Goal: Information Seeking & Learning: Learn about a topic

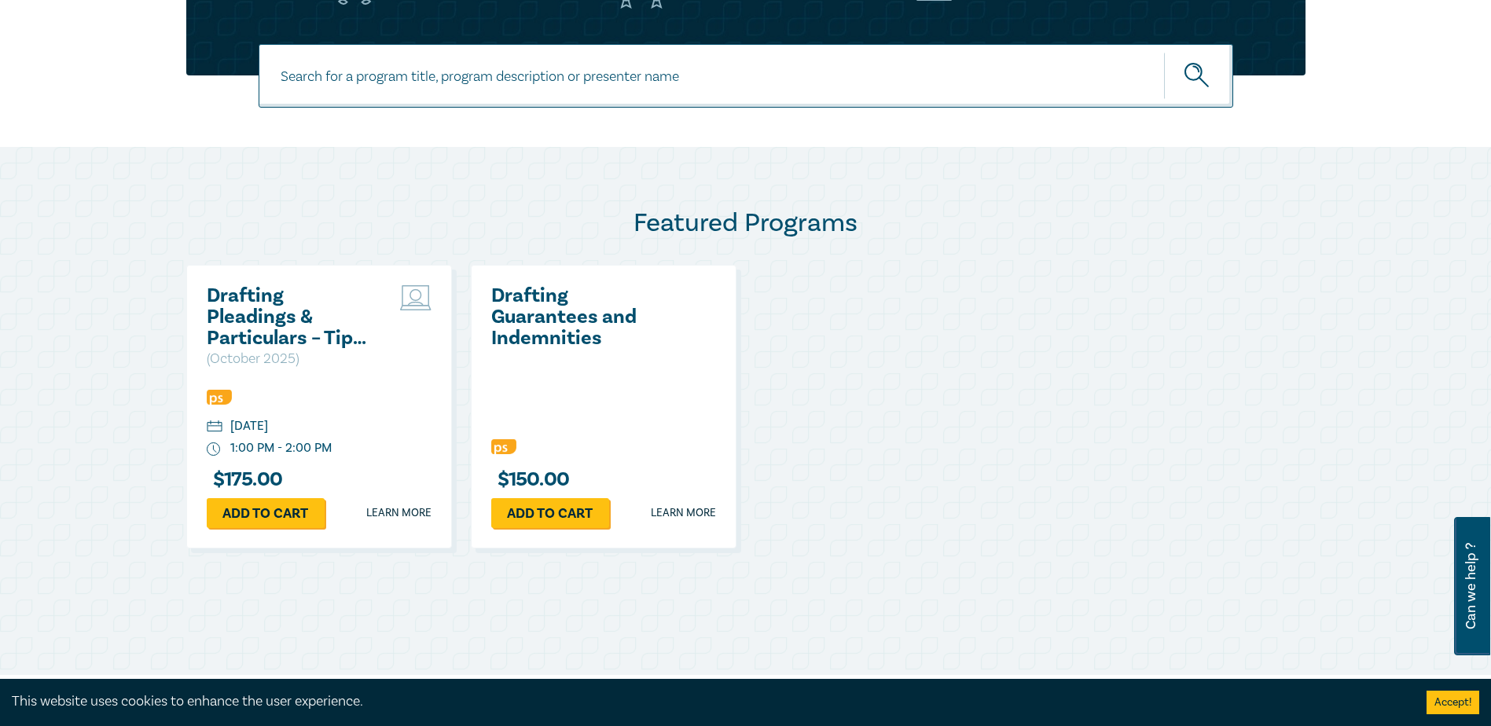
scroll to position [707, 0]
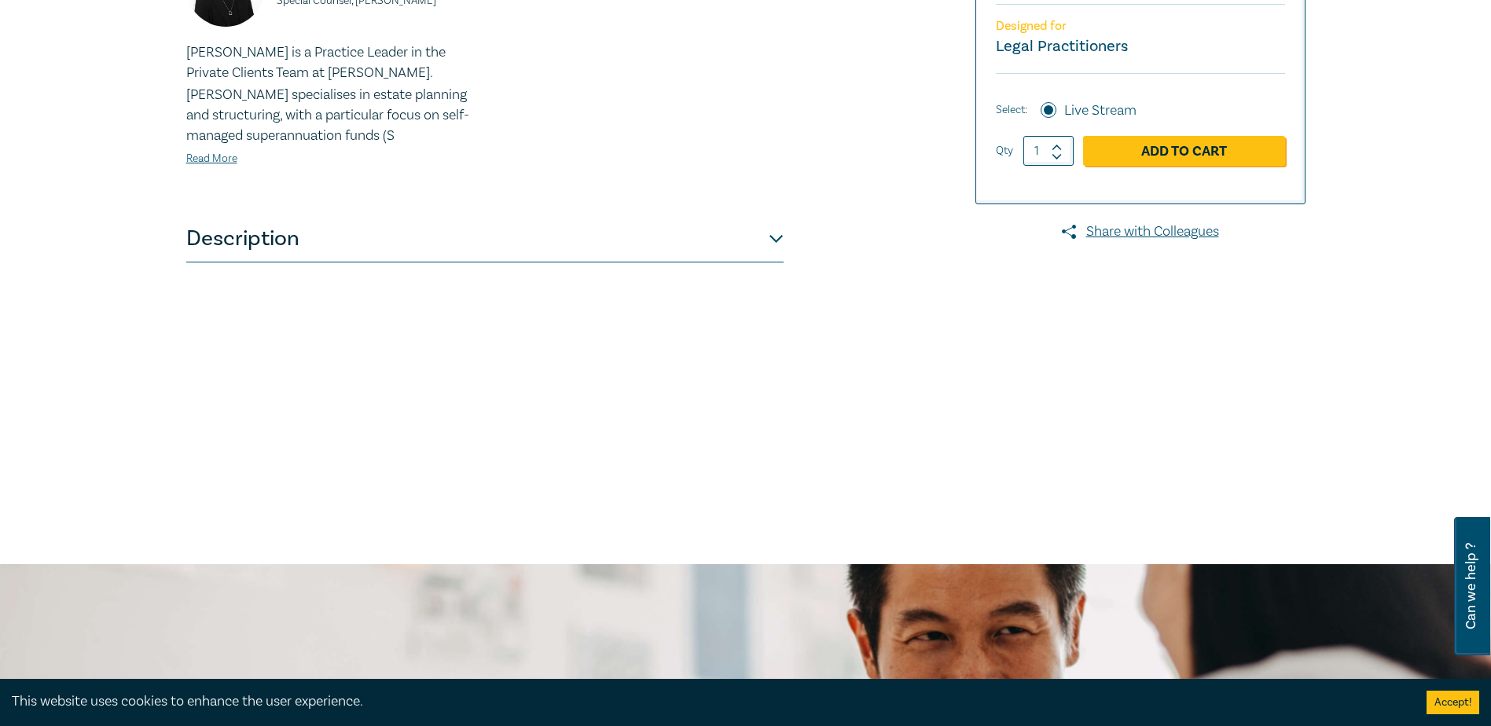
scroll to position [471, 0]
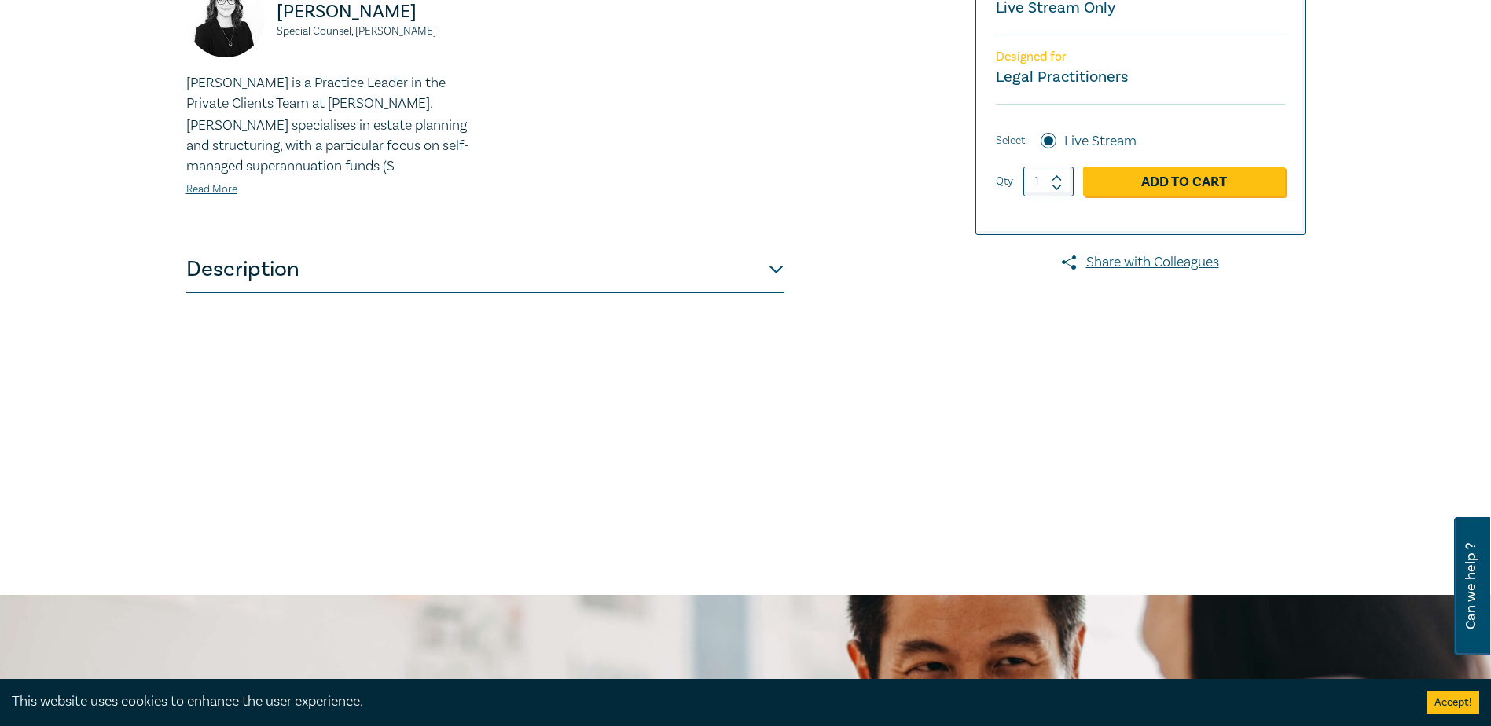
click at [533, 279] on button "Description" at bounding box center [484, 269] width 597 height 47
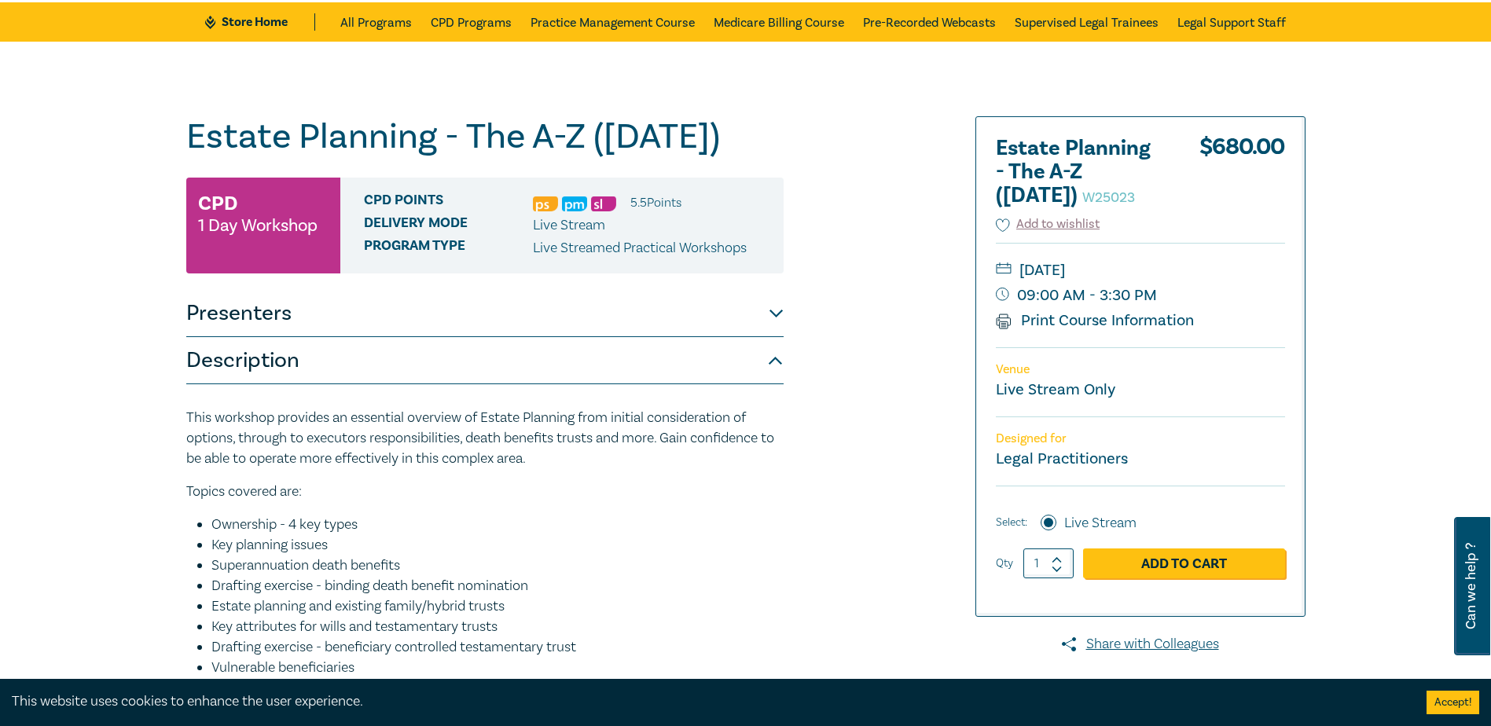
scroll to position [0, 0]
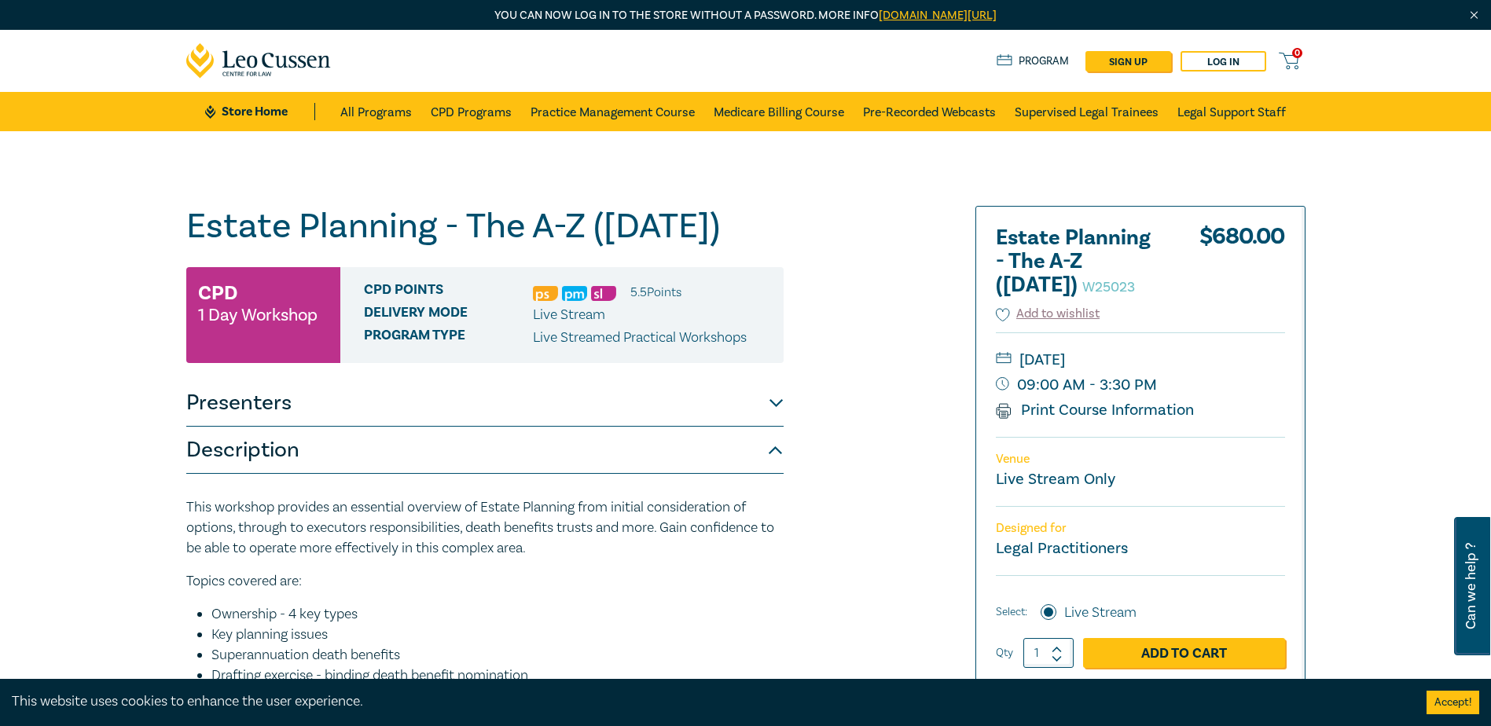
click at [281, 57] on icon at bounding box center [258, 60] width 145 height 35
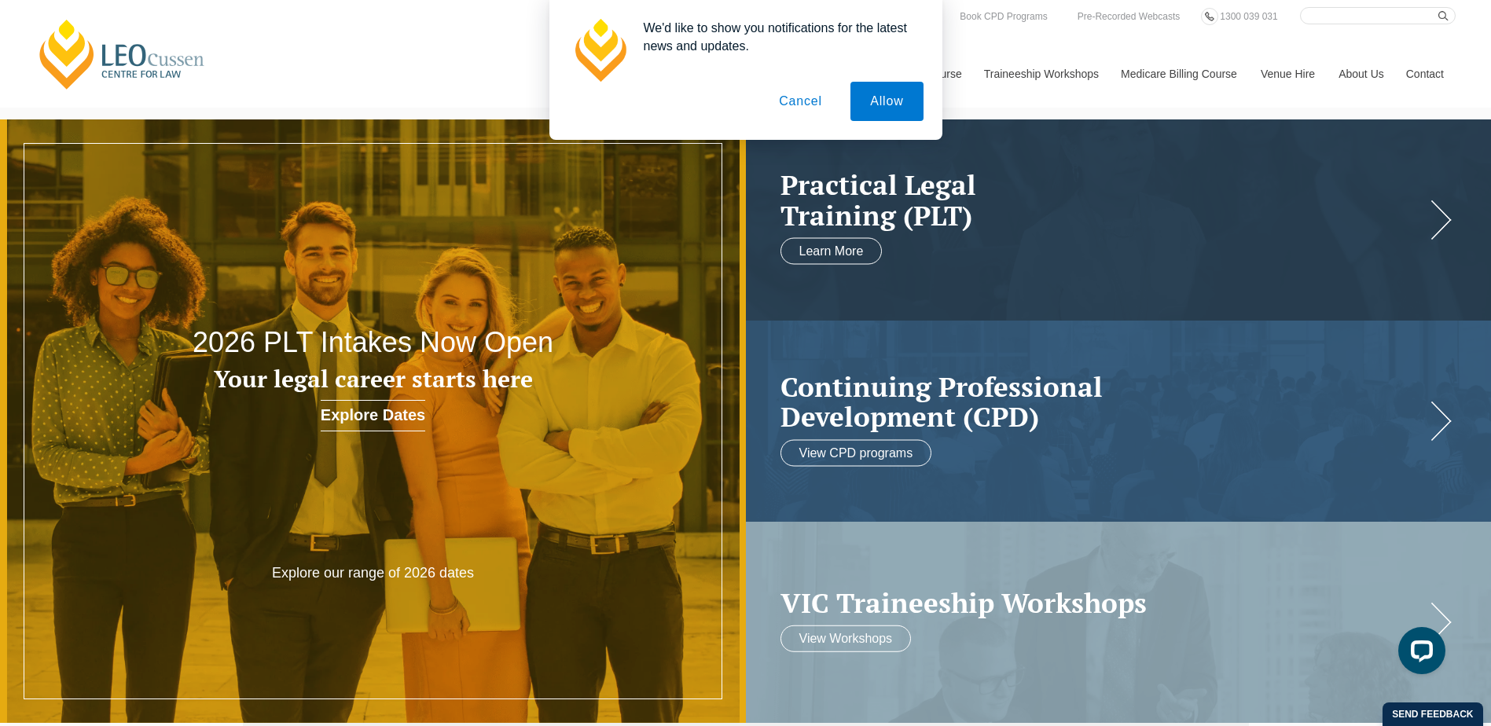
click at [814, 107] on button "Cancel" at bounding box center [800, 101] width 83 height 39
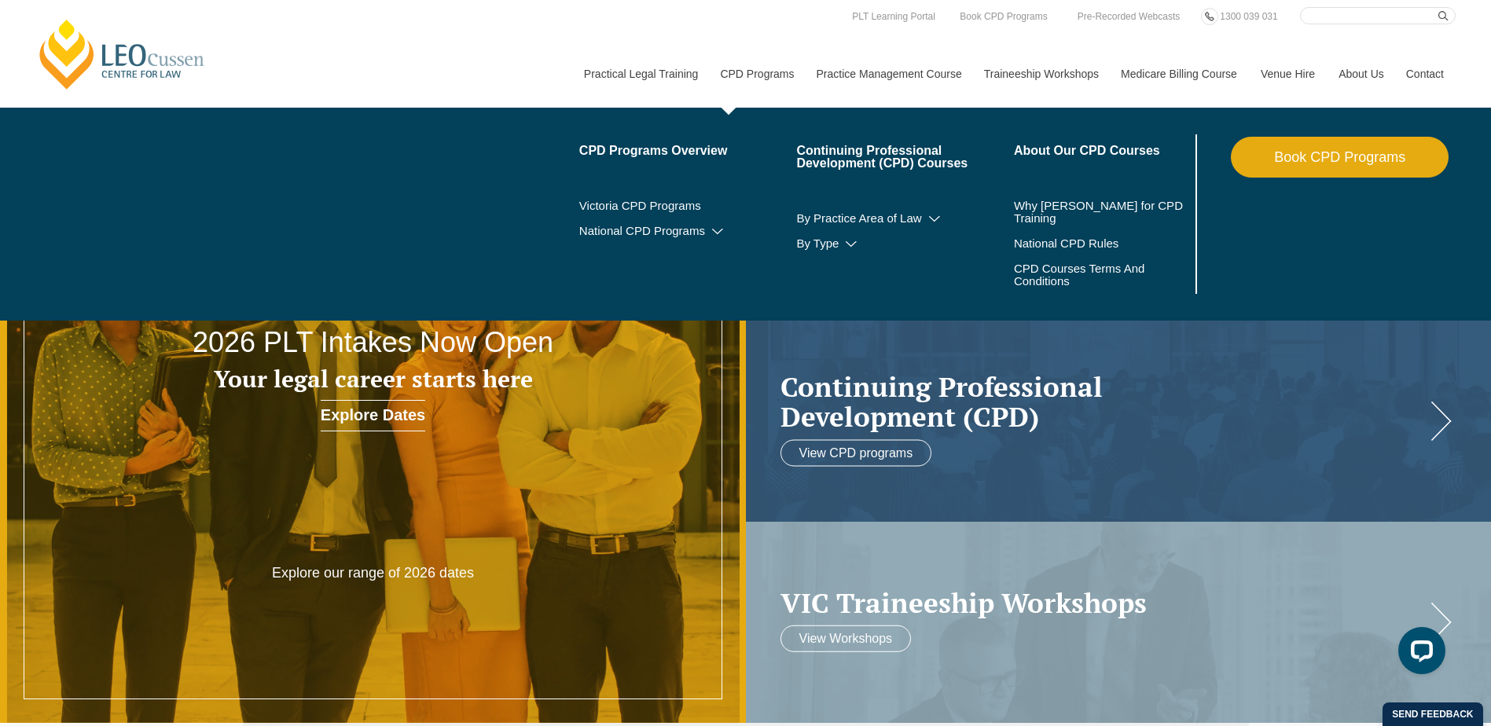
click at [778, 69] on link "CPD Programs" at bounding box center [756, 74] width 96 height 68
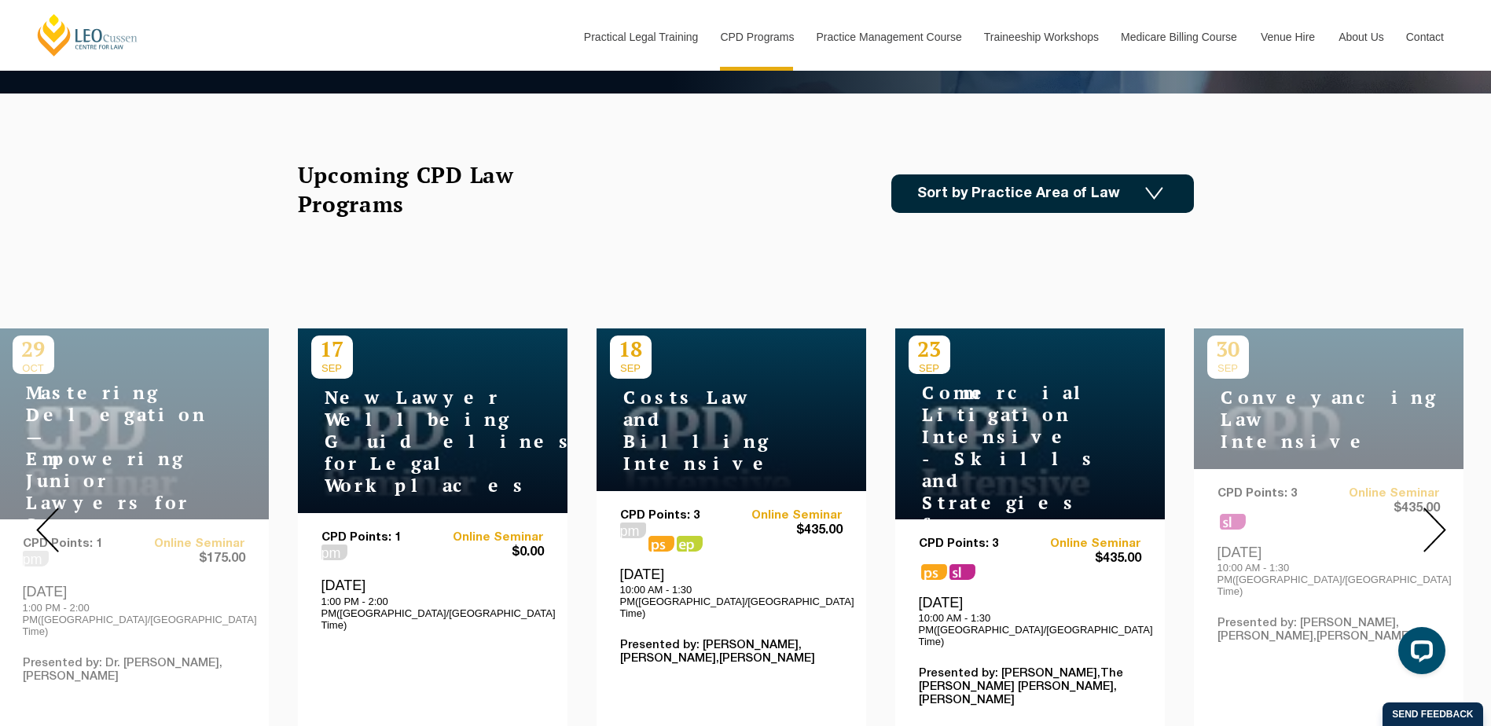
scroll to position [393, 0]
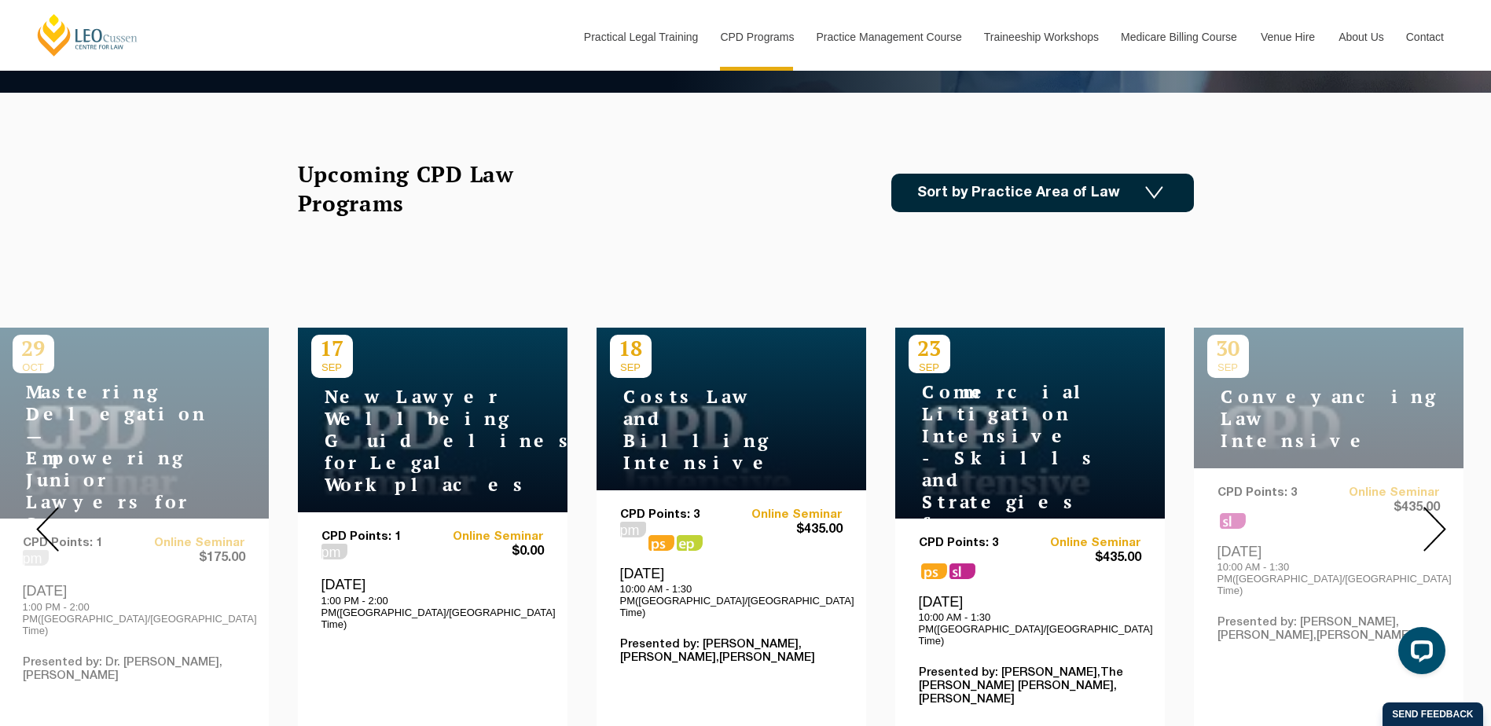
click at [1444, 515] on img at bounding box center [1434, 529] width 23 height 45
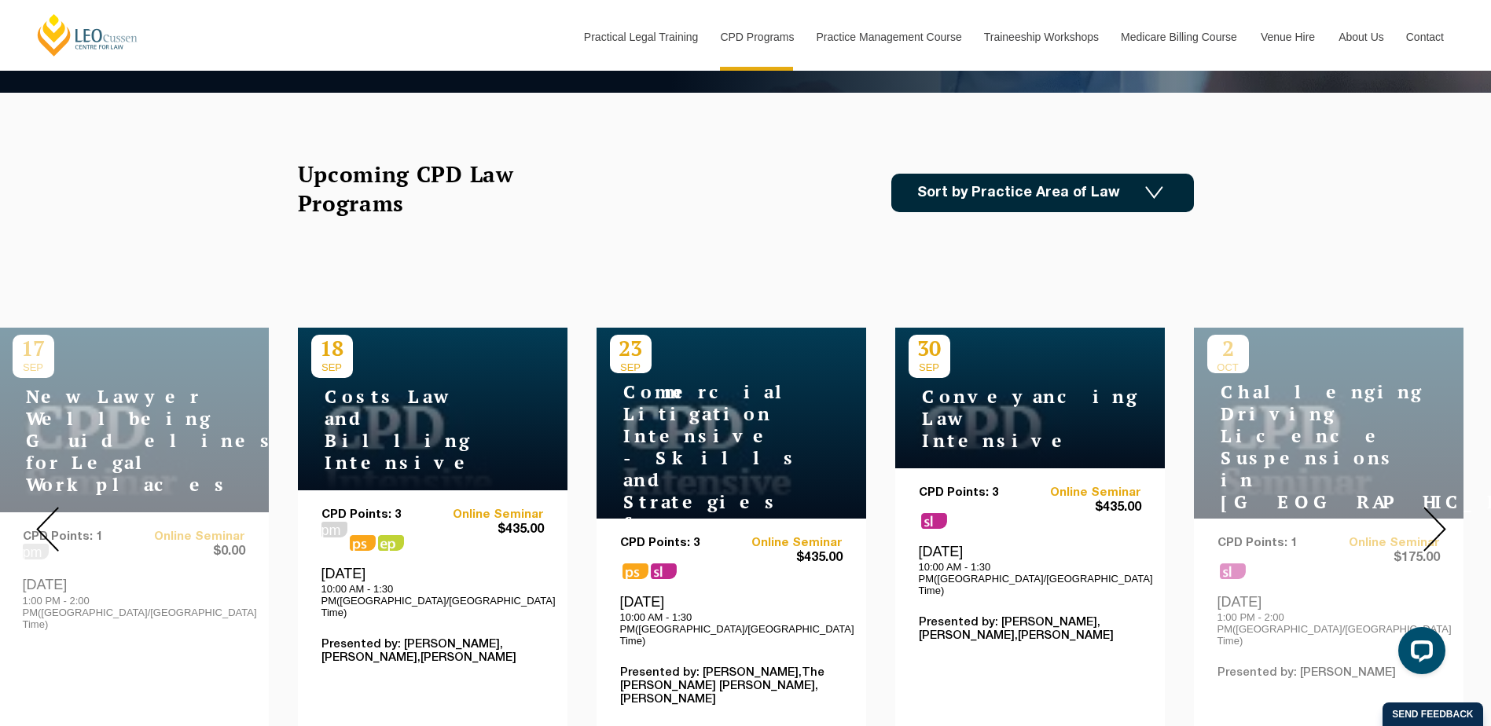
click at [1444, 515] on img at bounding box center [1434, 529] width 23 height 45
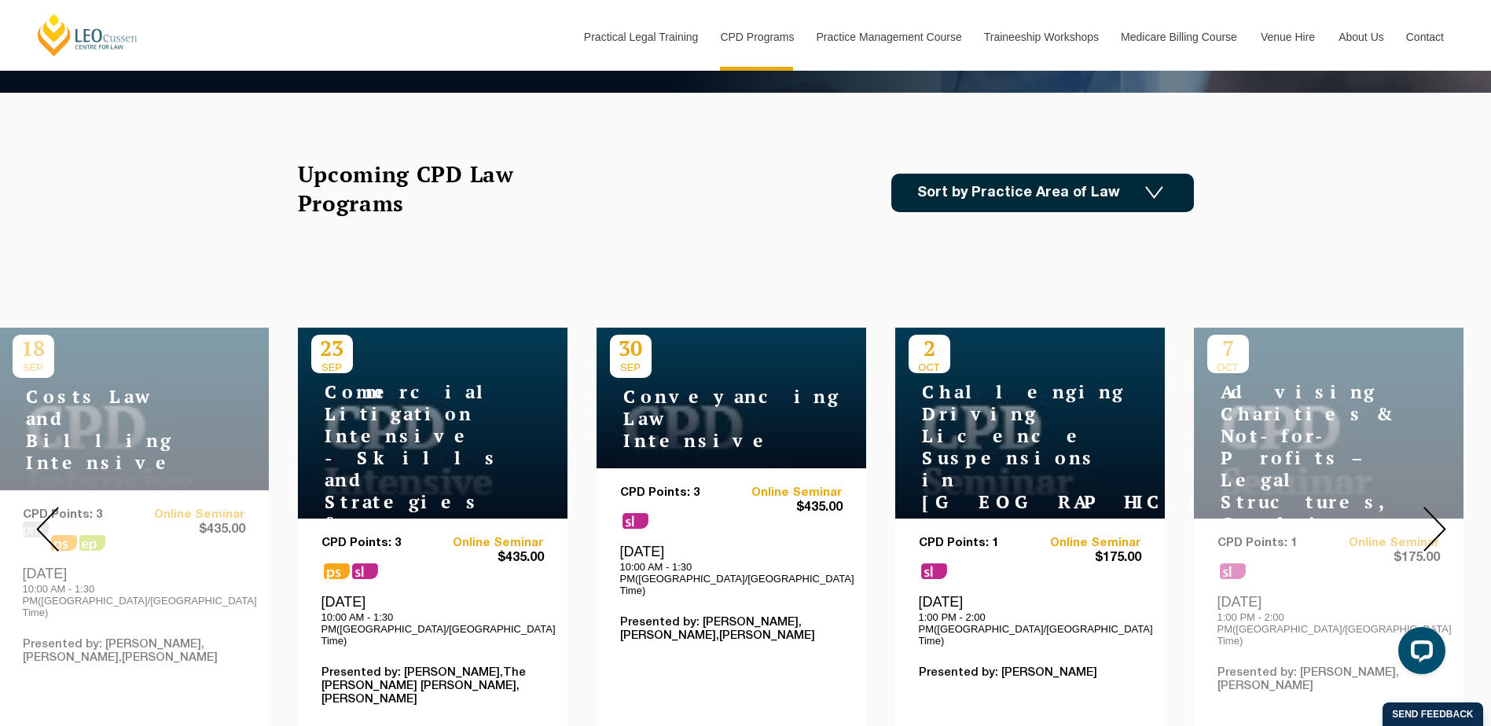
click at [1444, 515] on img at bounding box center [1434, 529] width 23 height 45
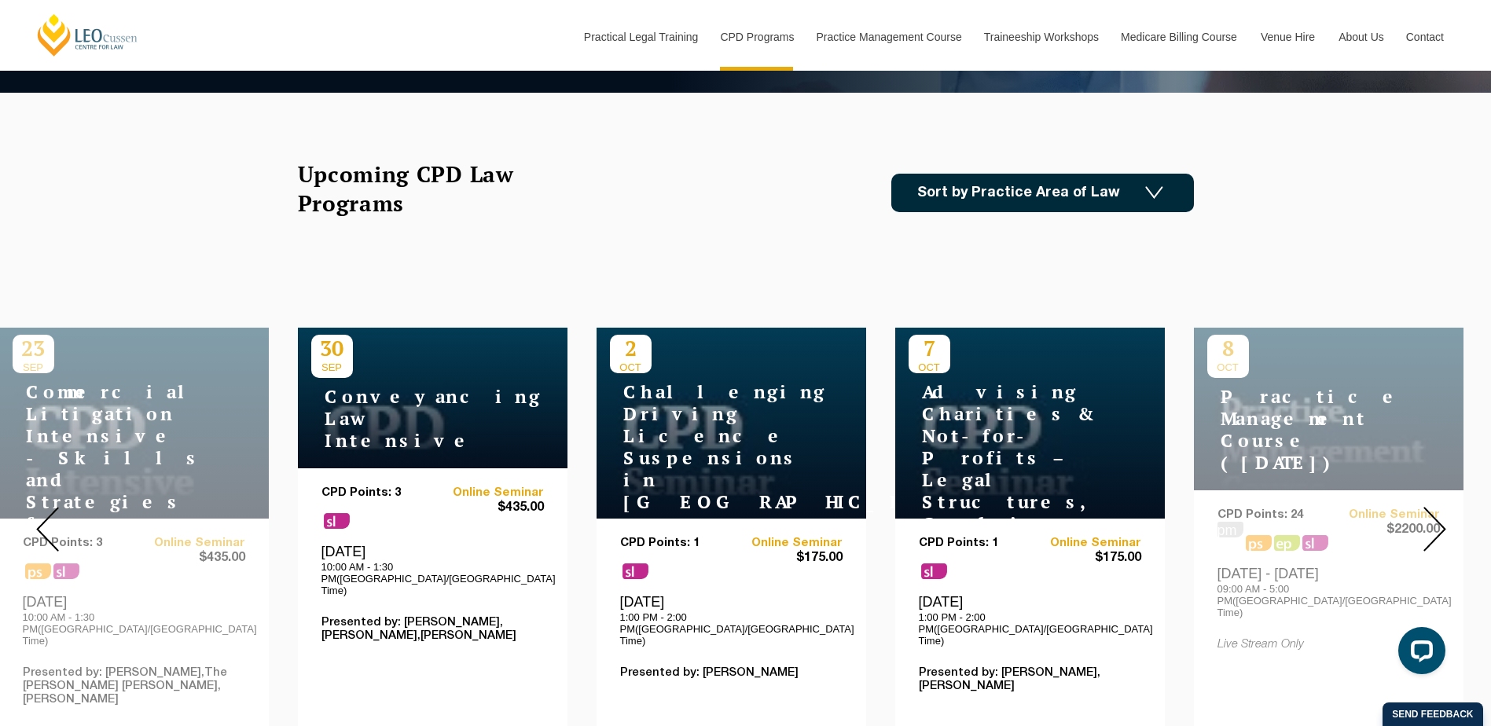
click at [1444, 515] on img at bounding box center [1434, 529] width 23 height 45
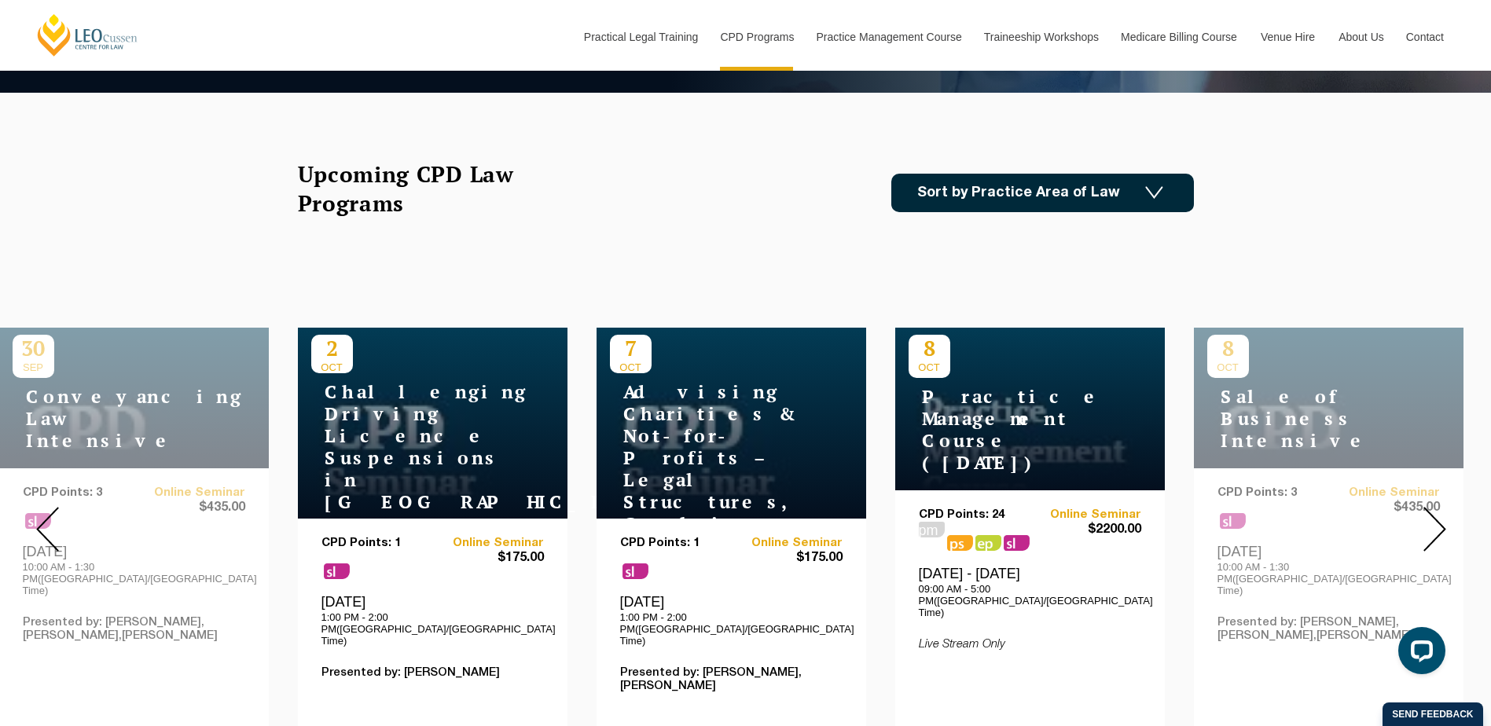
click at [1444, 515] on img at bounding box center [1434, 529] width 23 height 45
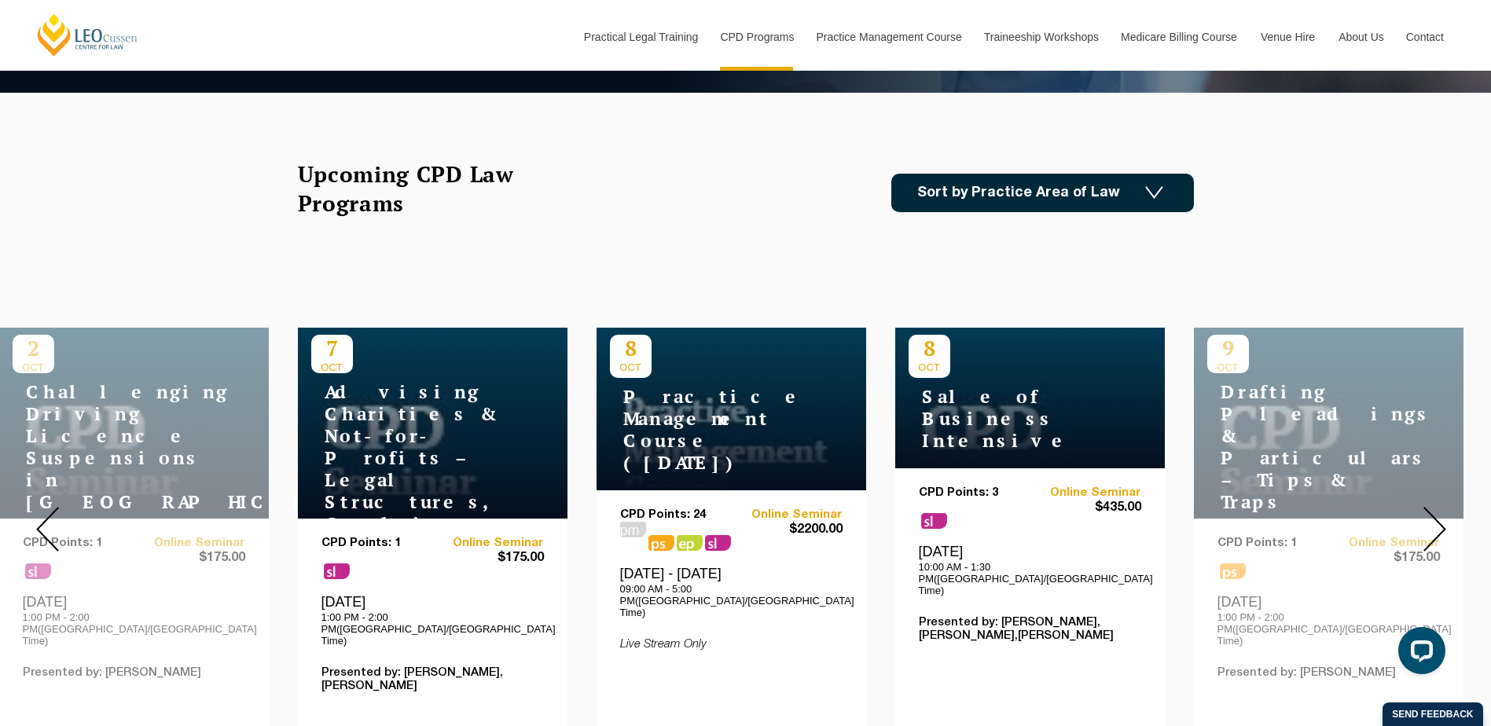
click at [1444, 515] on img at bounding box center [1434, 529] width 23 height 45
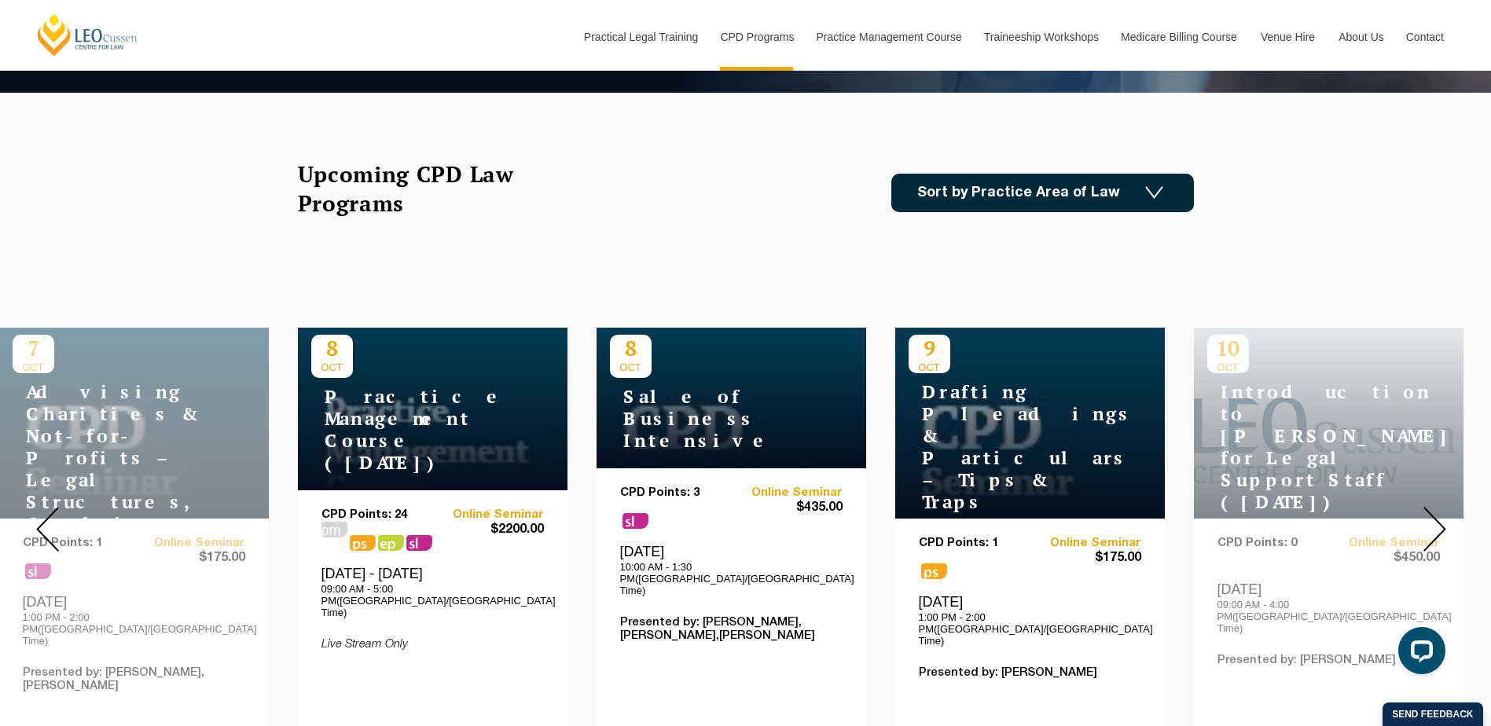
click at [1444, 515] on img at bounding box center [1434, 529] width 23 height 45
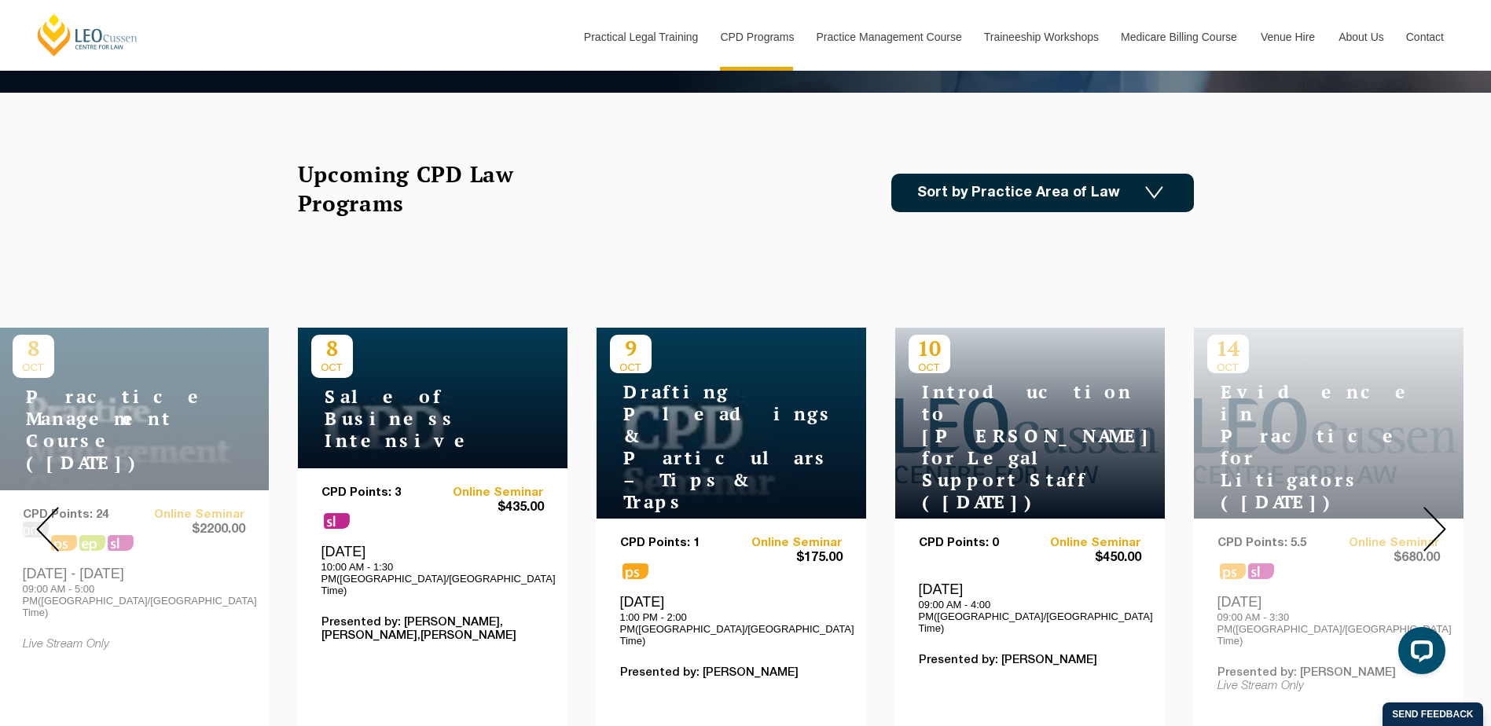
click at [1444, 515] on img at bounding box center [1434, 529] width 23 height 45
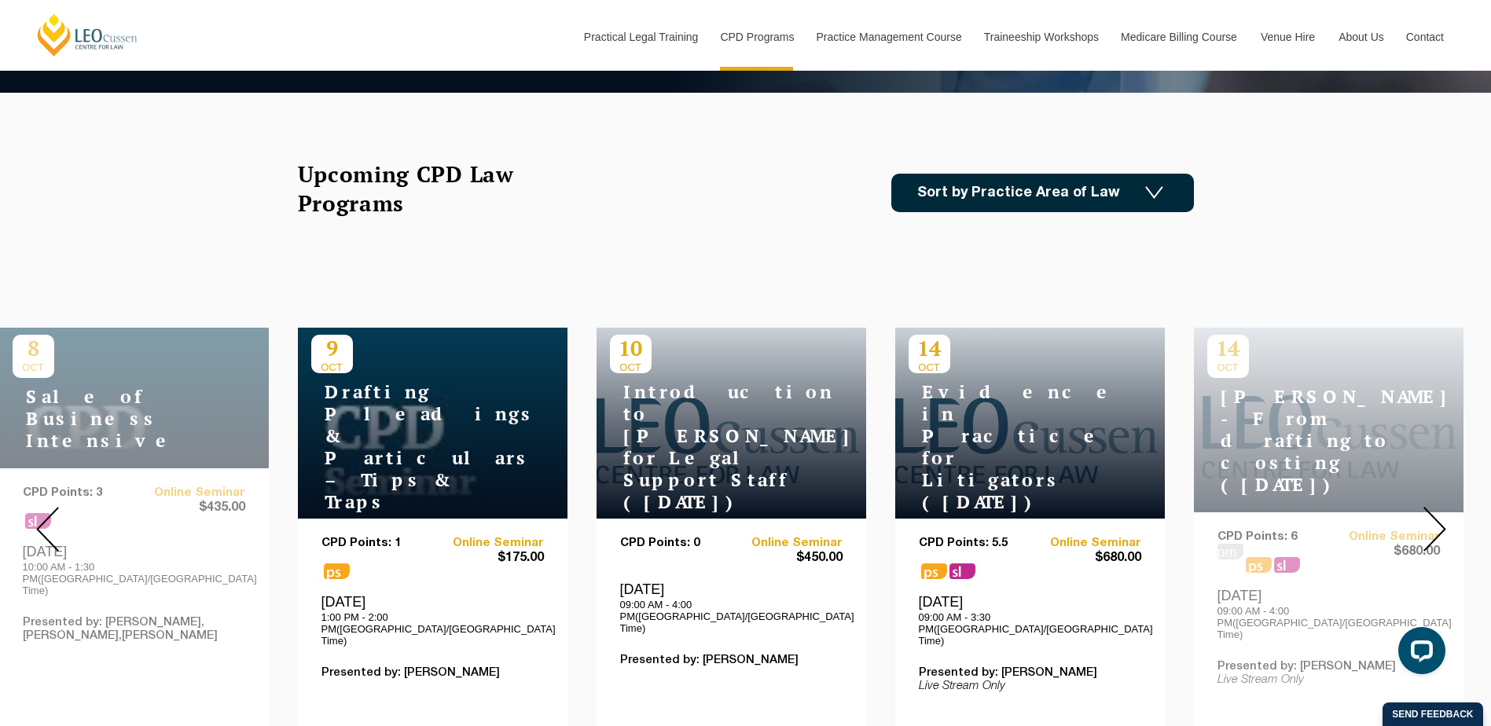
click at [1444, 515] on img at bounding box center [1434, 529] width 23 height 45
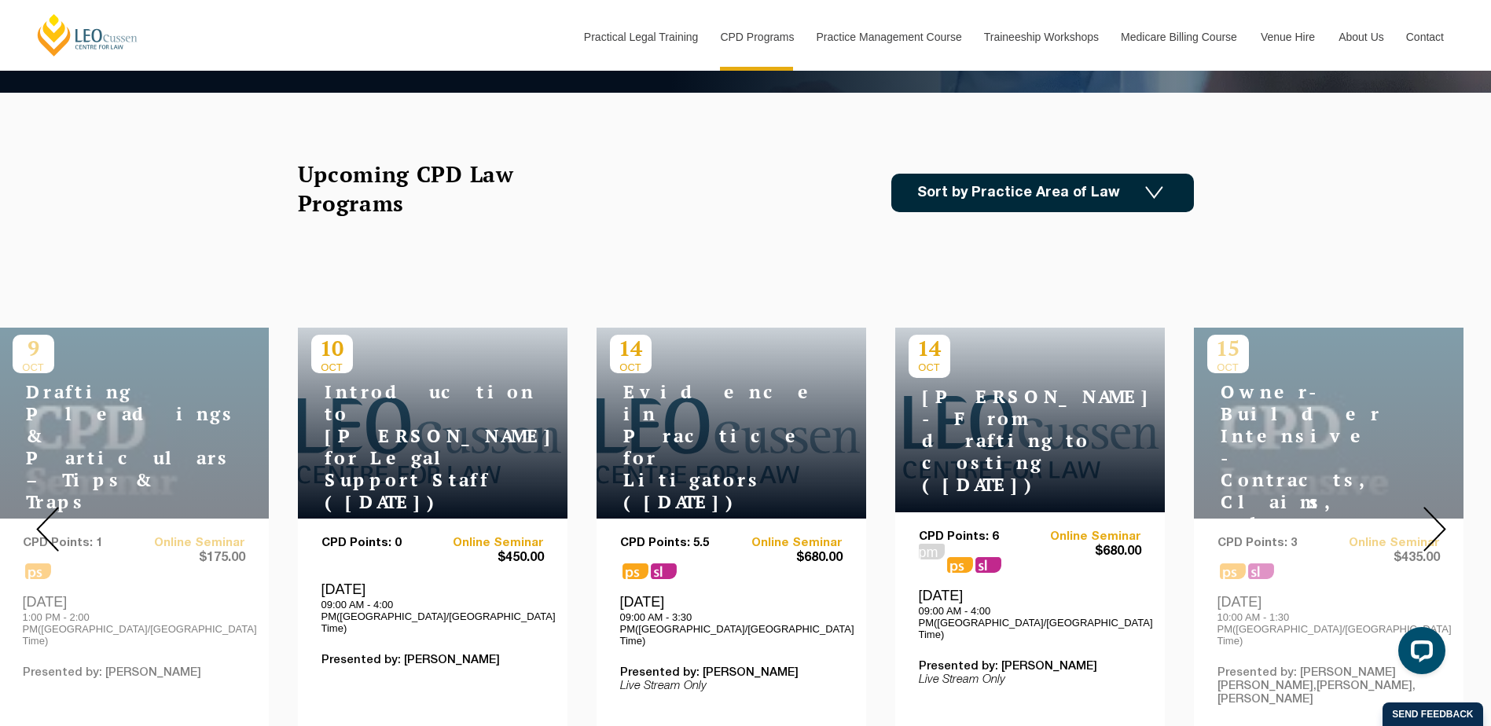
click at [1444, 515] on img at bounding box center [1434, 529] width 23 height 45
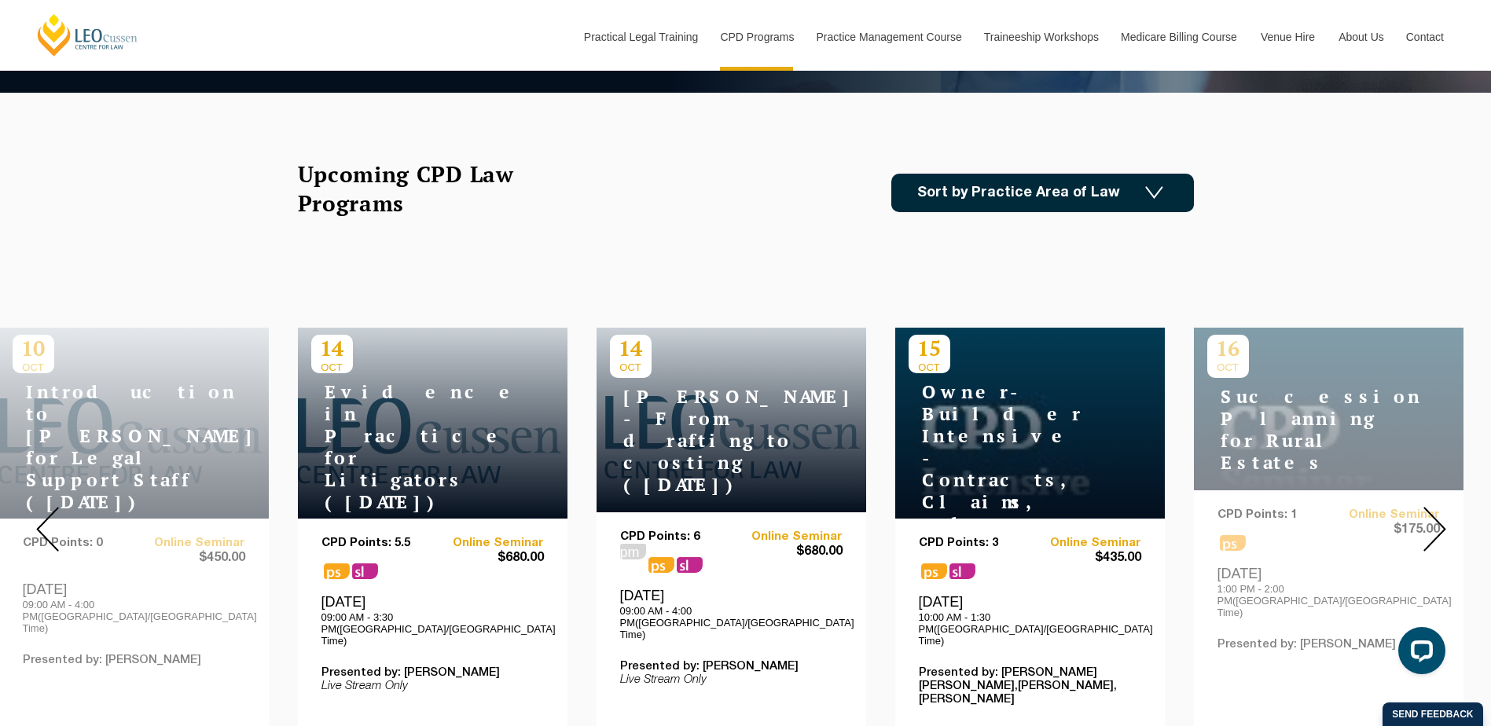
click at [1444, 515] on img at bounding box center [1434, 529] width 23 height 45
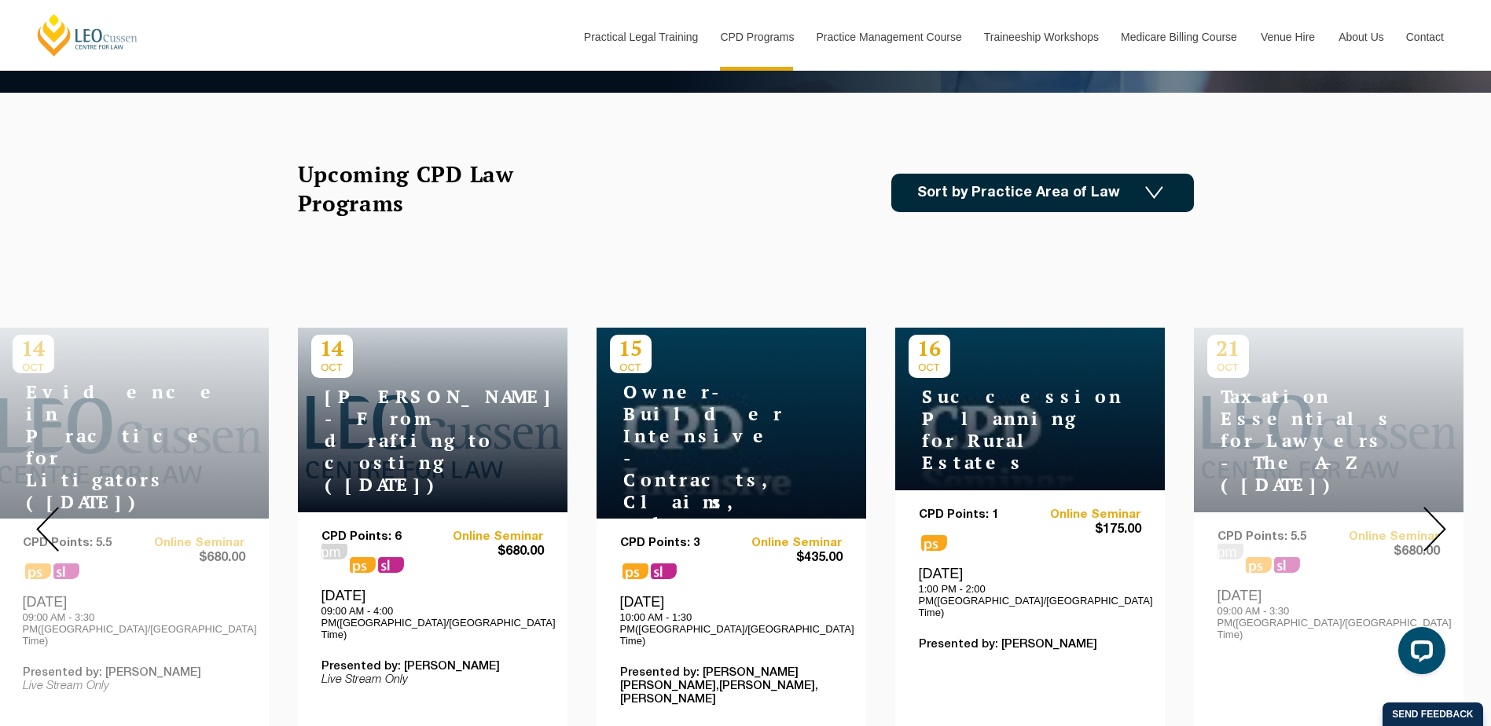
click at [1444, 515] on img at bounding box center [1434, 529] width 23 height 45
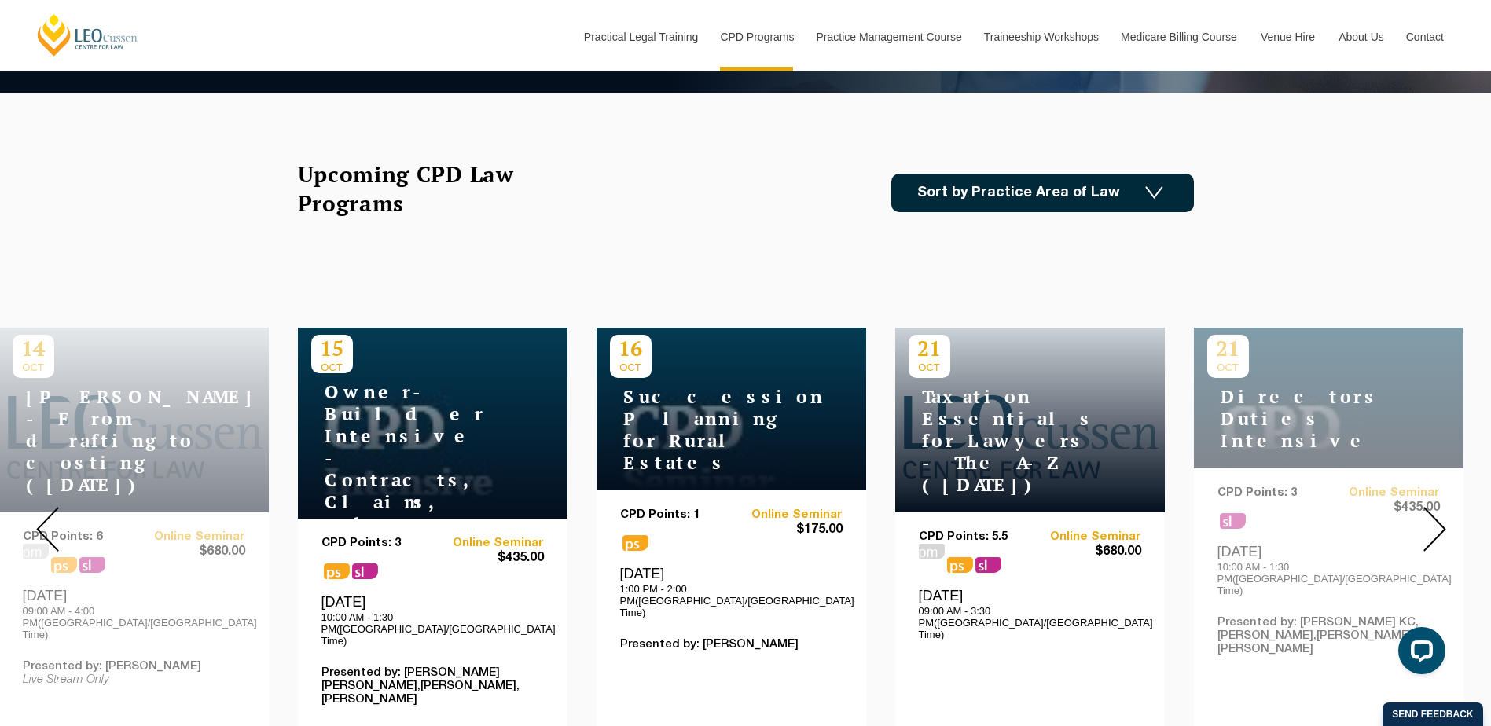
click at [1444, 515] on img at bounding box center [1434, 529] width 23 height 45
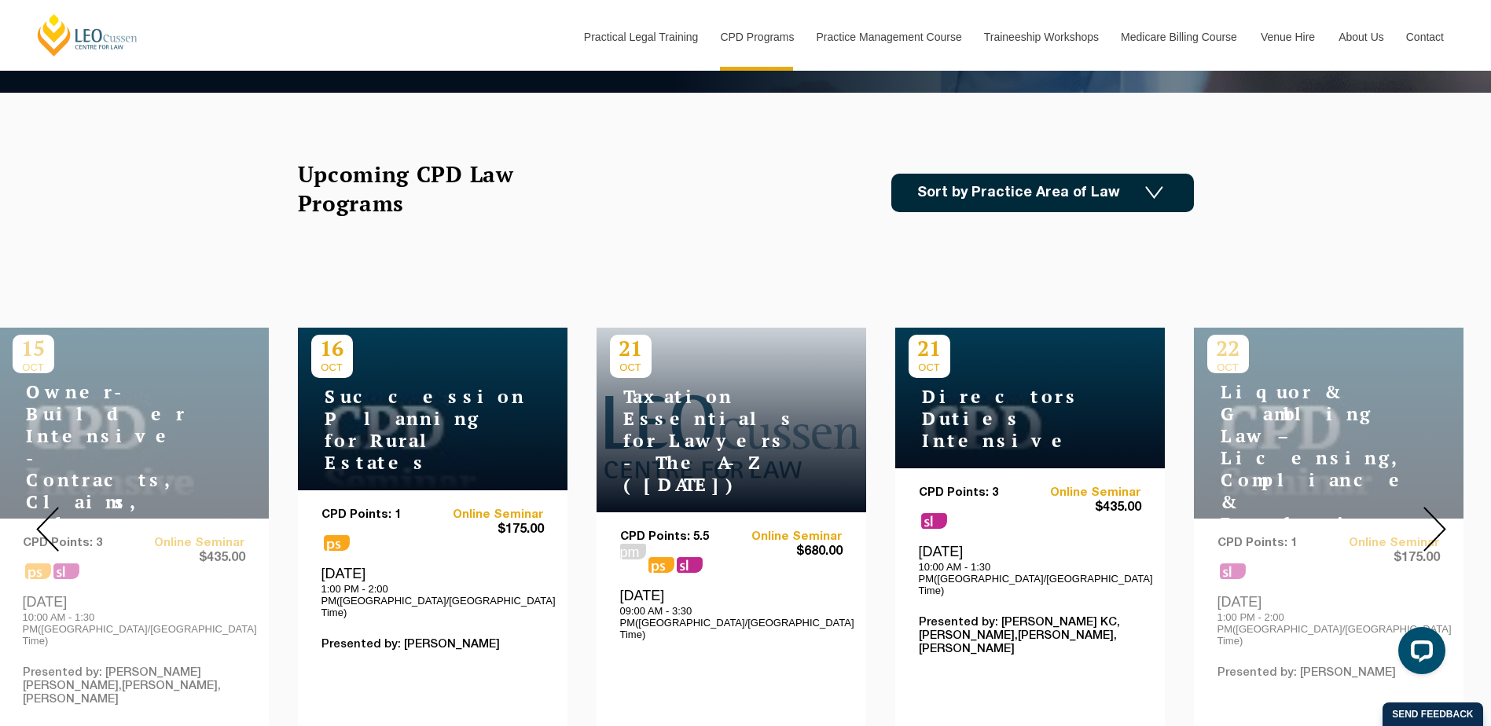
click at [1444, 515] on img at bounding box center [1434, 529] width 23 height 45
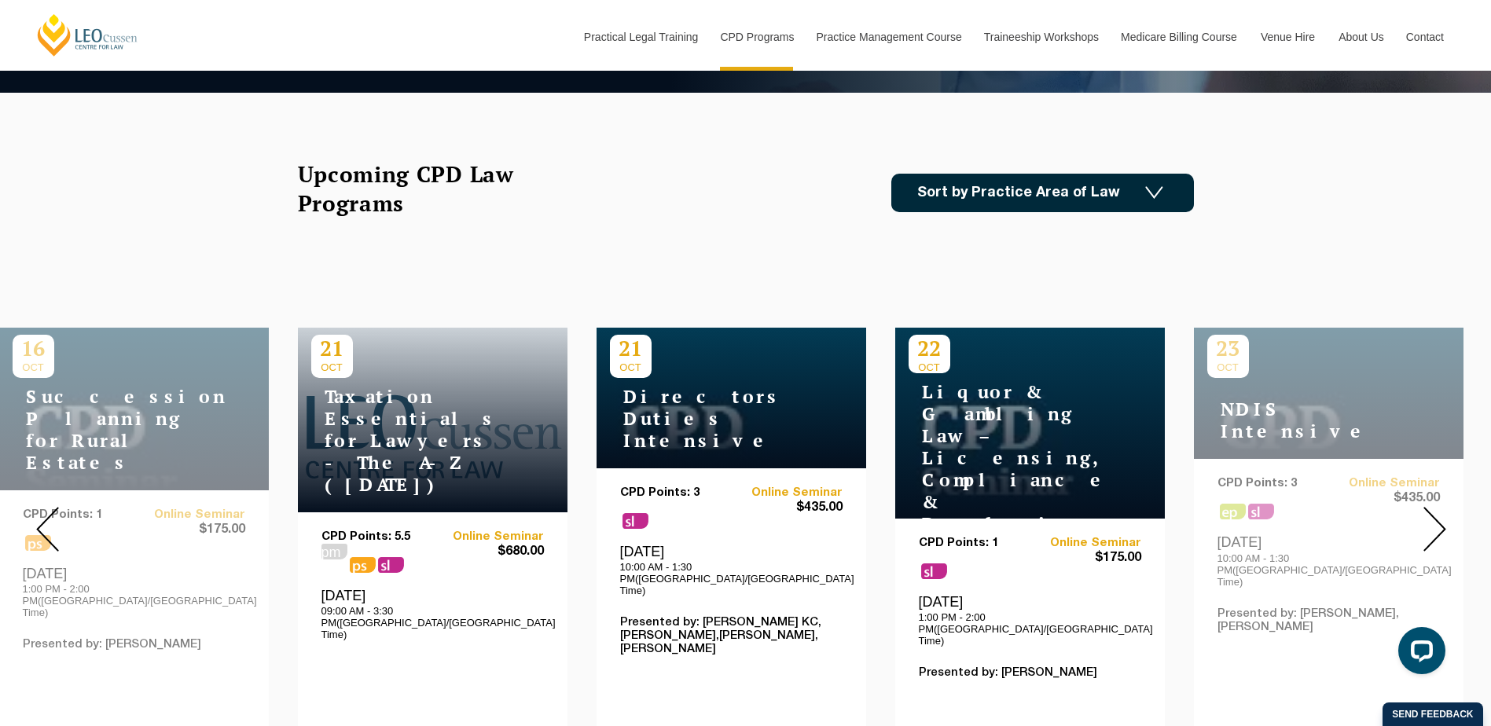
click at [1444, 515] on img at bounding box center [1434, 529] width 23 height 45
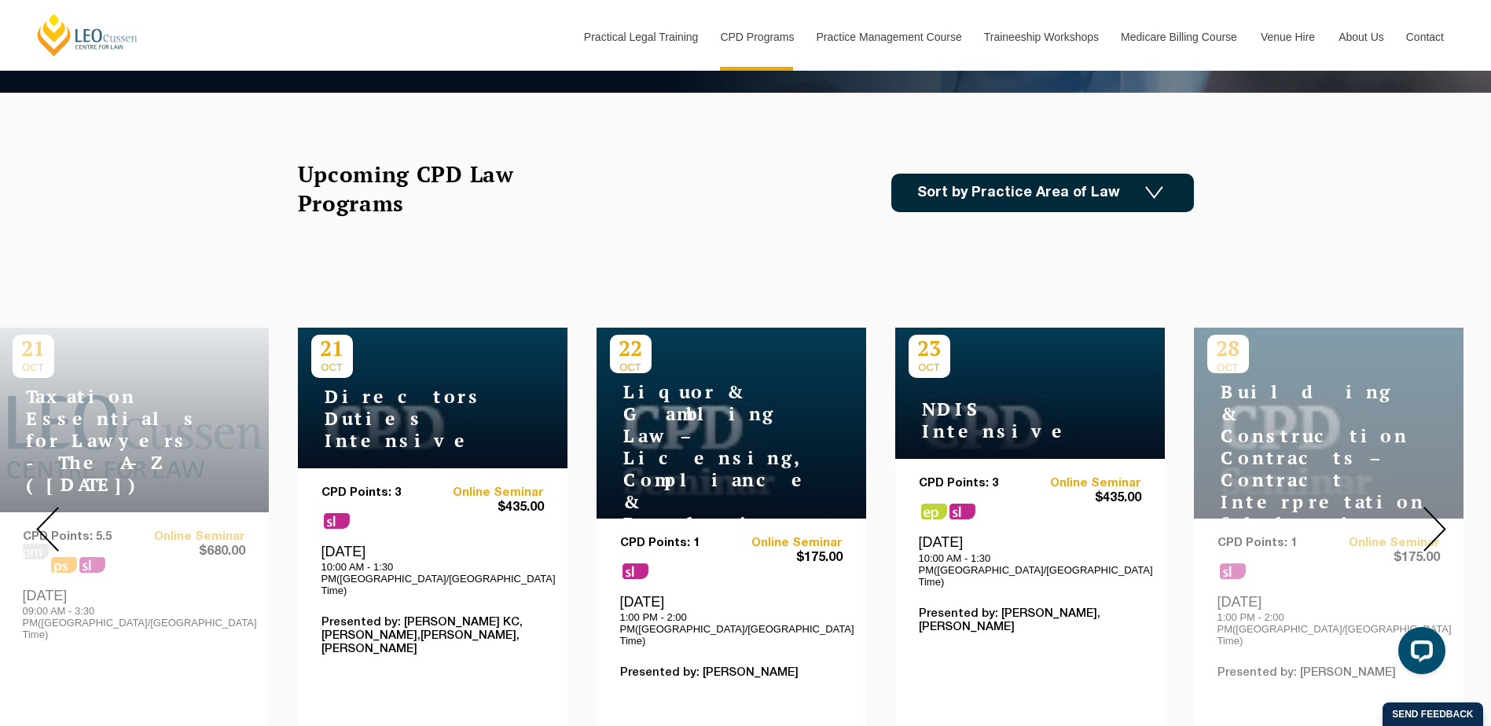
click at [1444, 515] on img at bounding box center [1434, 529] width 23 height 45
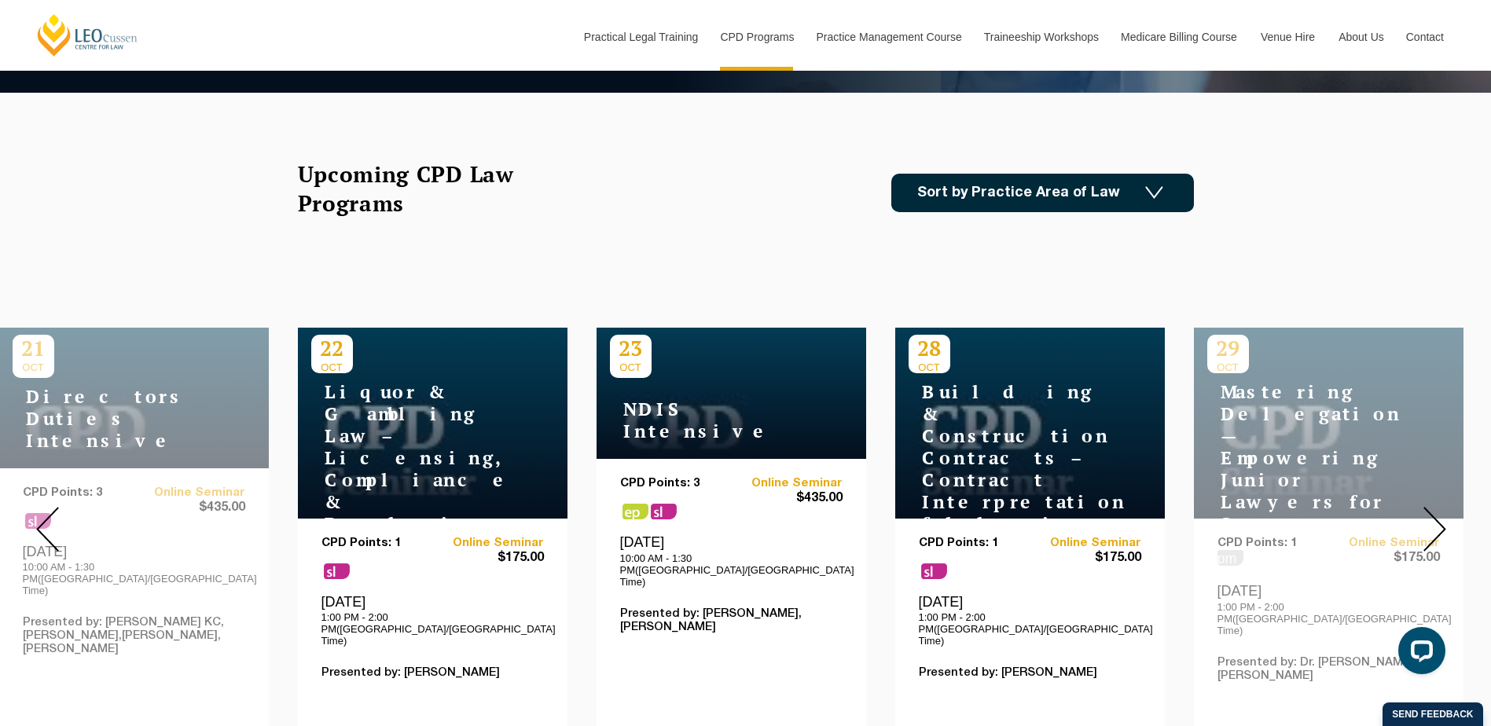
click at [1444, 515] on img at bounding box center [1434, 529] width 23 height 45
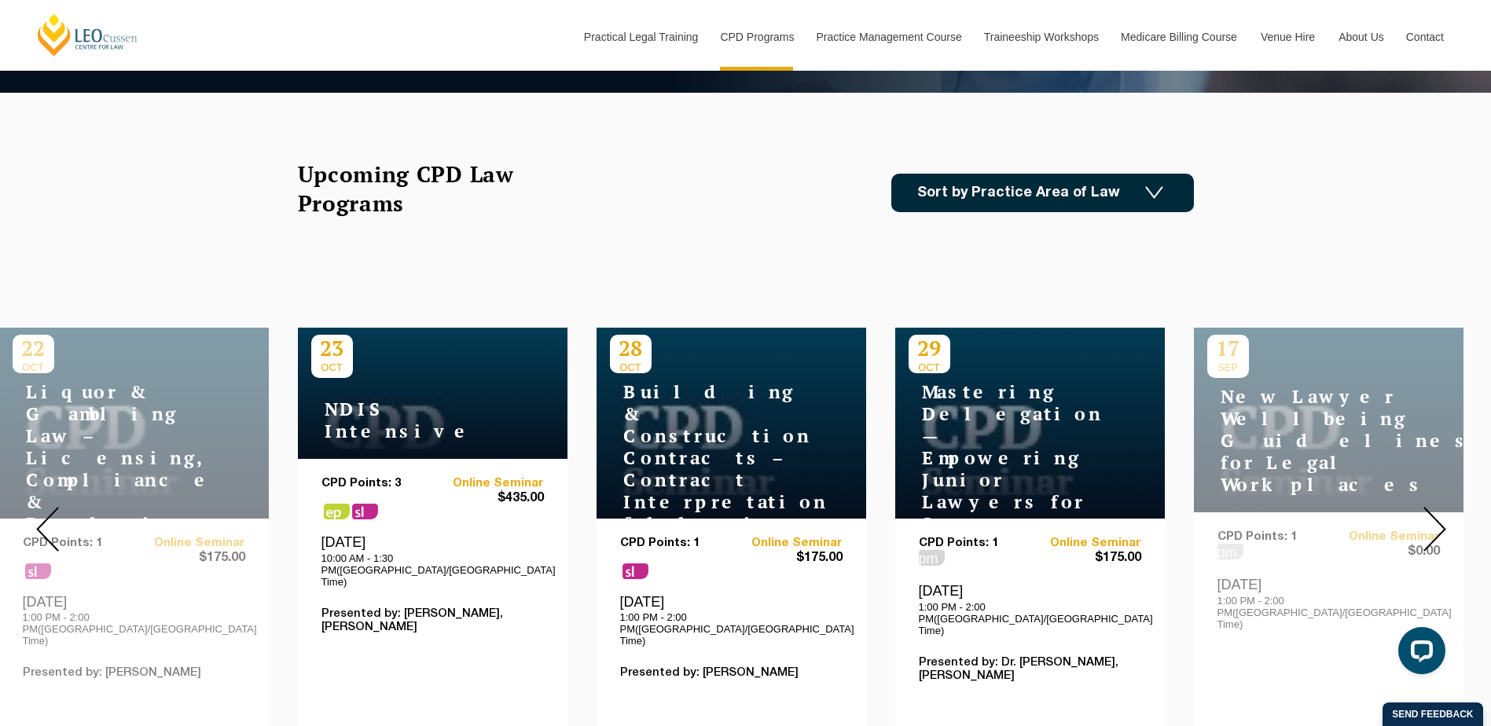
click at [1444, 515] on img at bounding box center [1434, 529] width 23 height 45
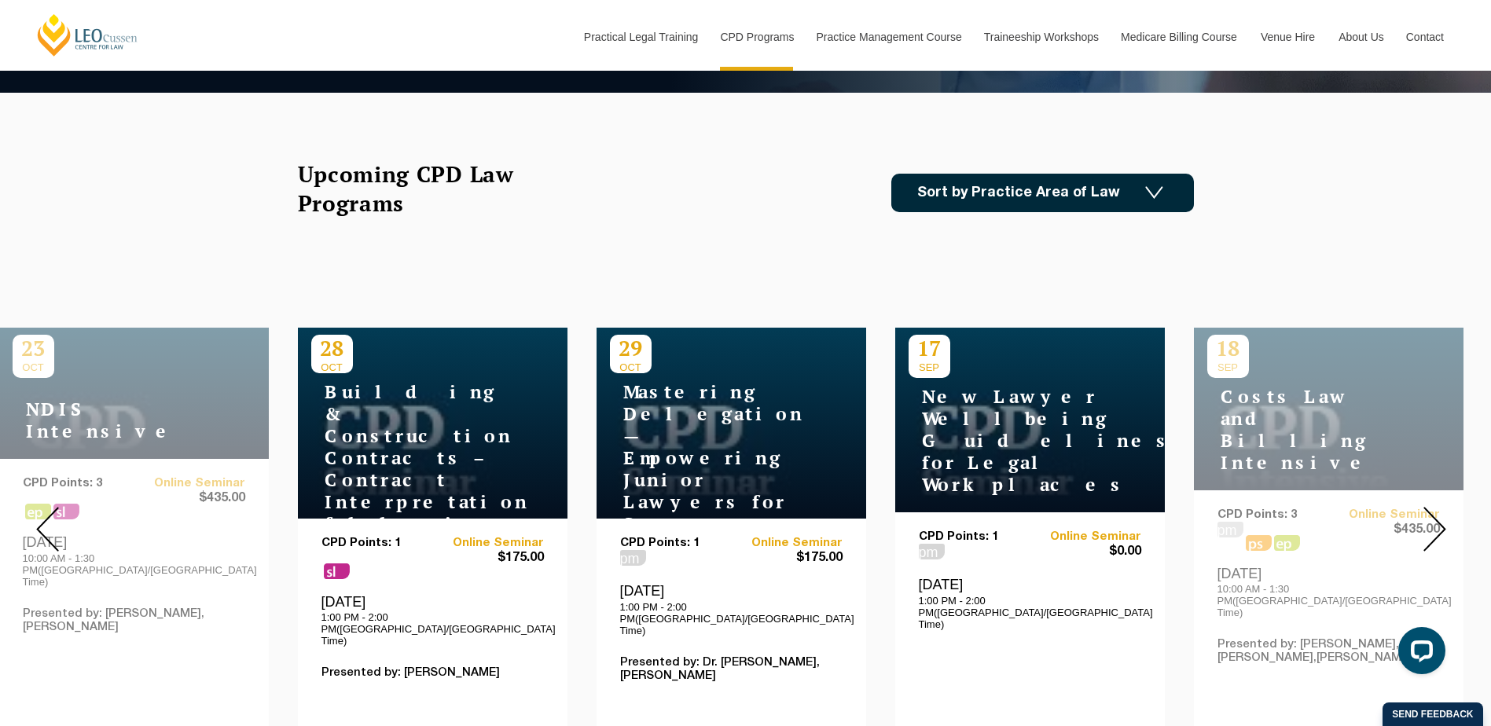
click at [1444, 515] on img at bounding box center [1434, 529] width 23 height 45
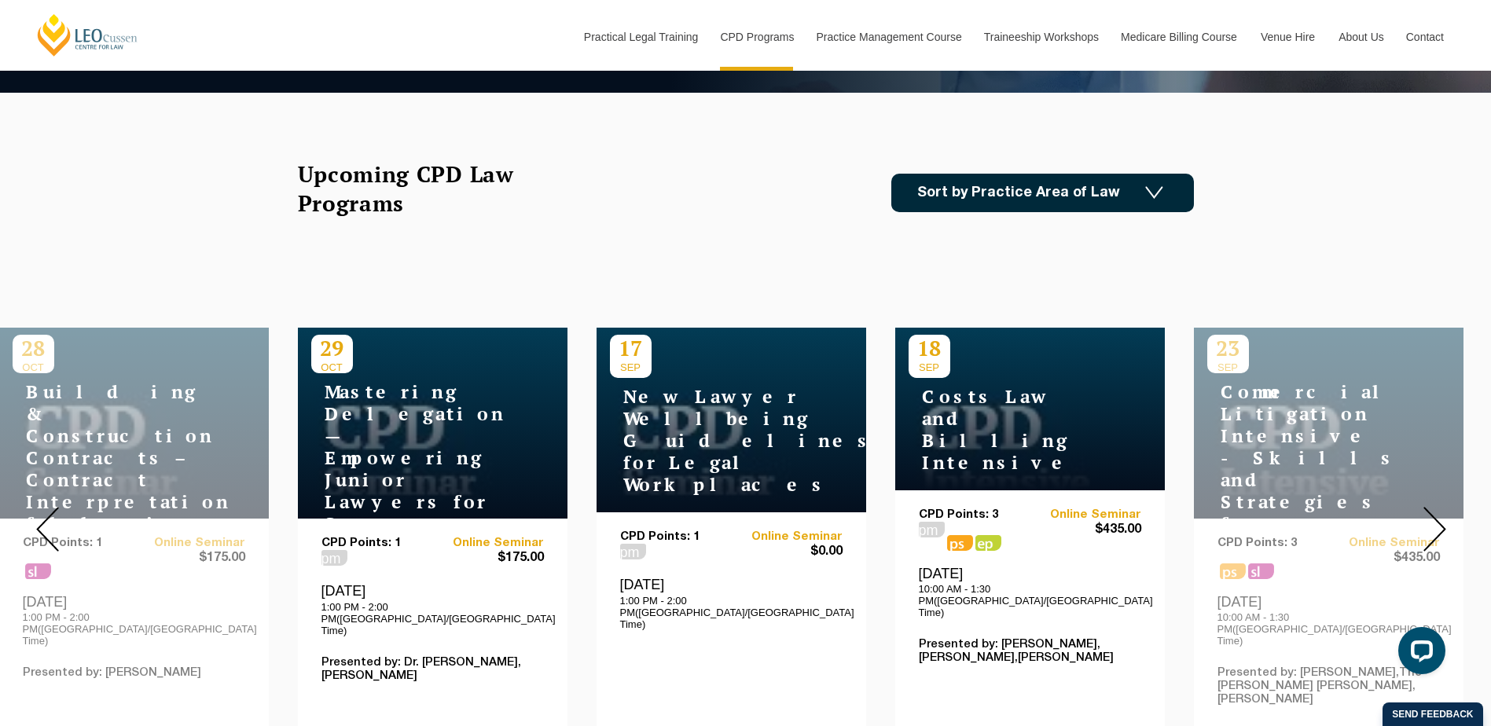
click at [1444, 515] on img at bounding box center [1434, 529] width 23 height 45
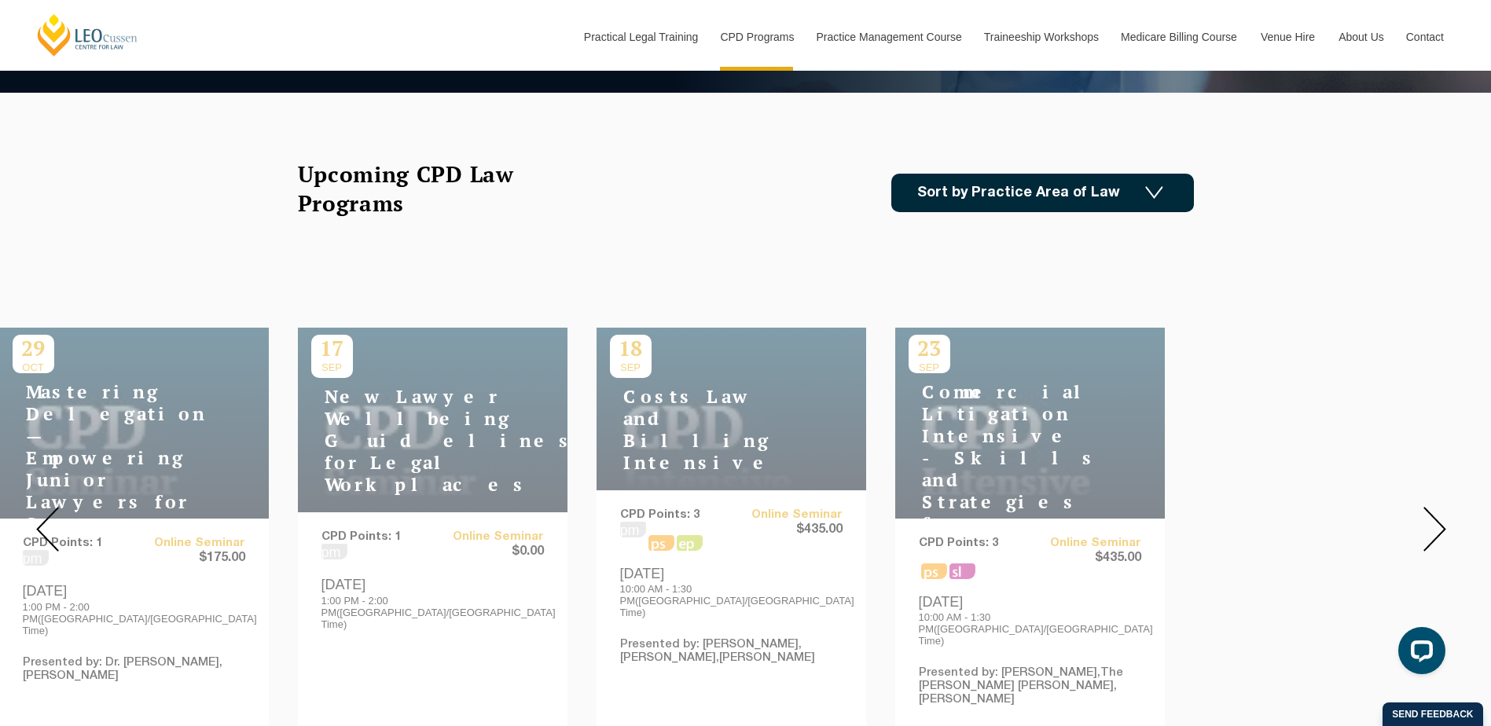
click at [1444, 515] on img at bounding box center [1434, 529] width 23 height 45
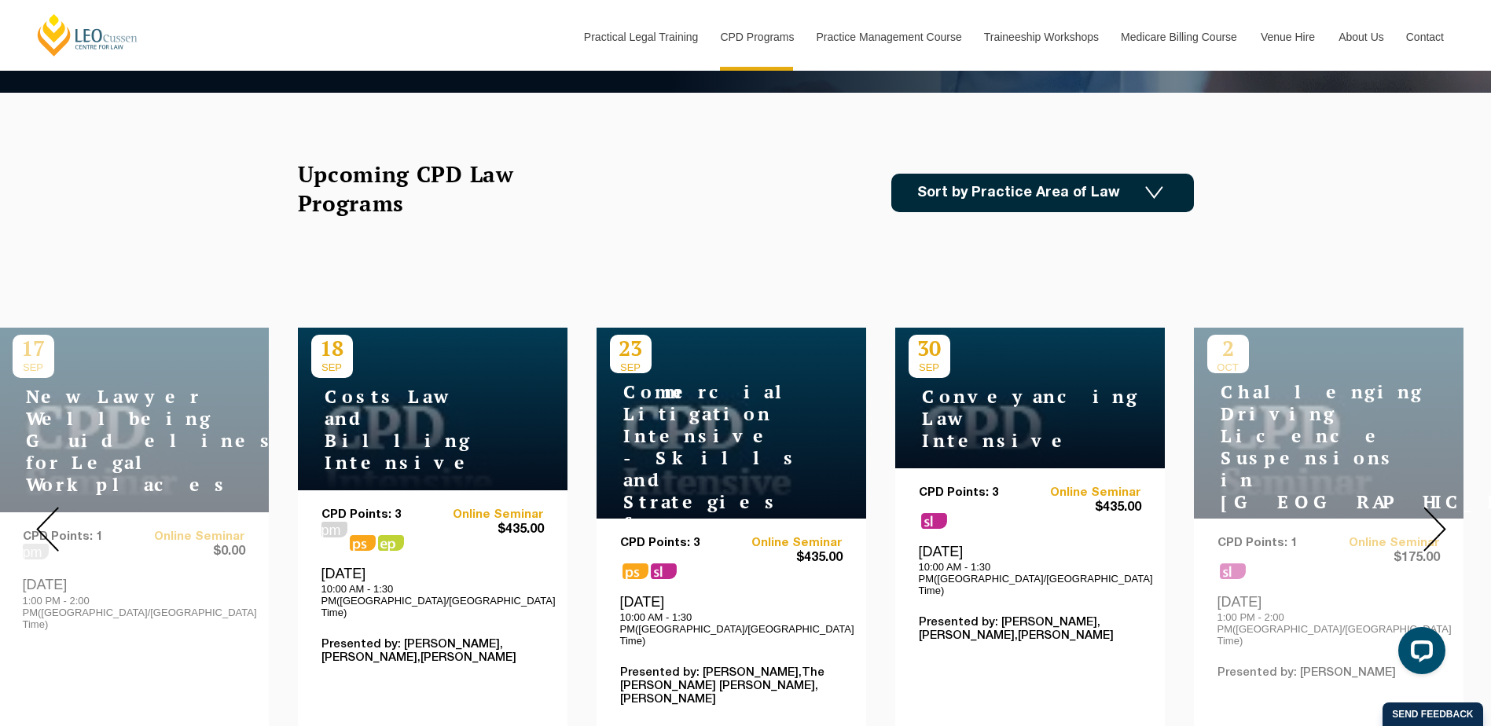
click at [1444, 515] on img at bounding box center [1434, 529] width 23 height 45
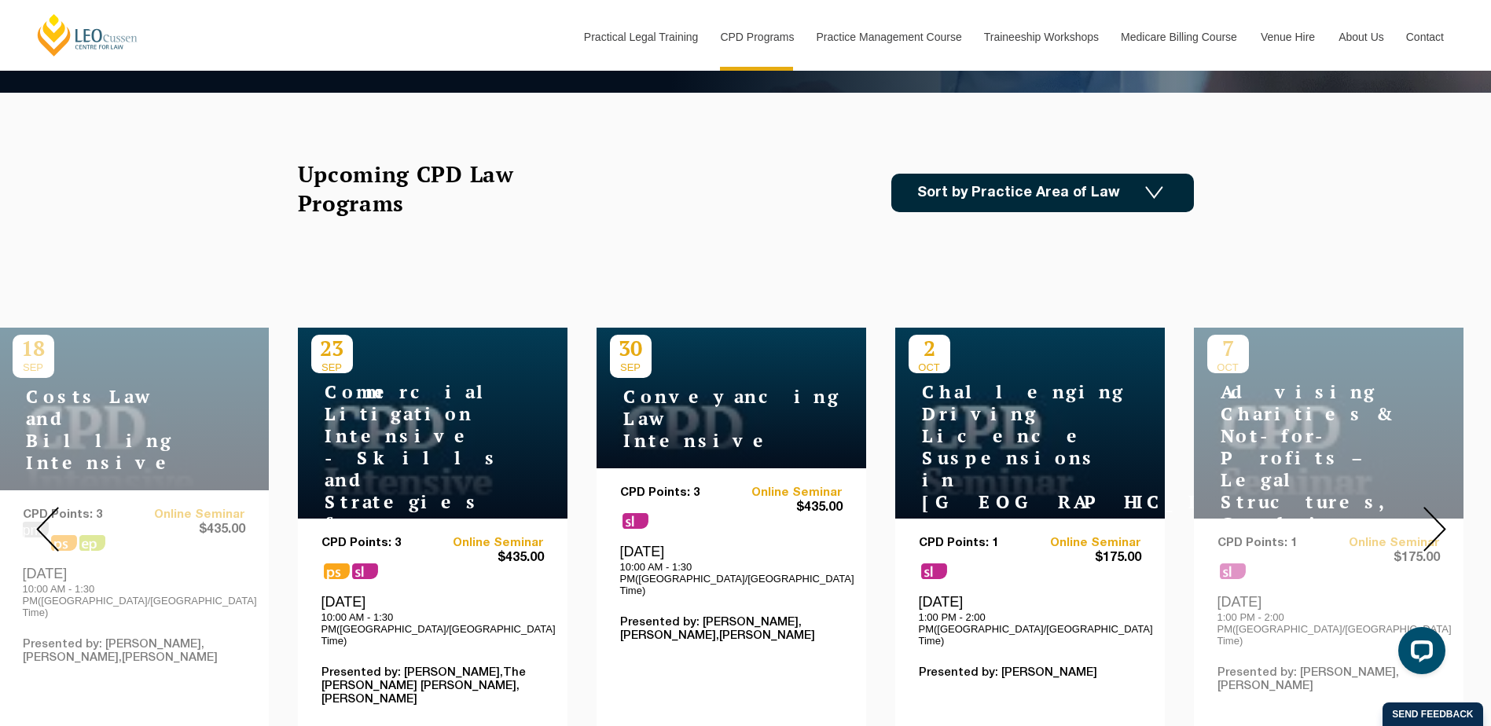
click at [1444, 515] on img at bounding box center [1434, 529] width 23 height 45
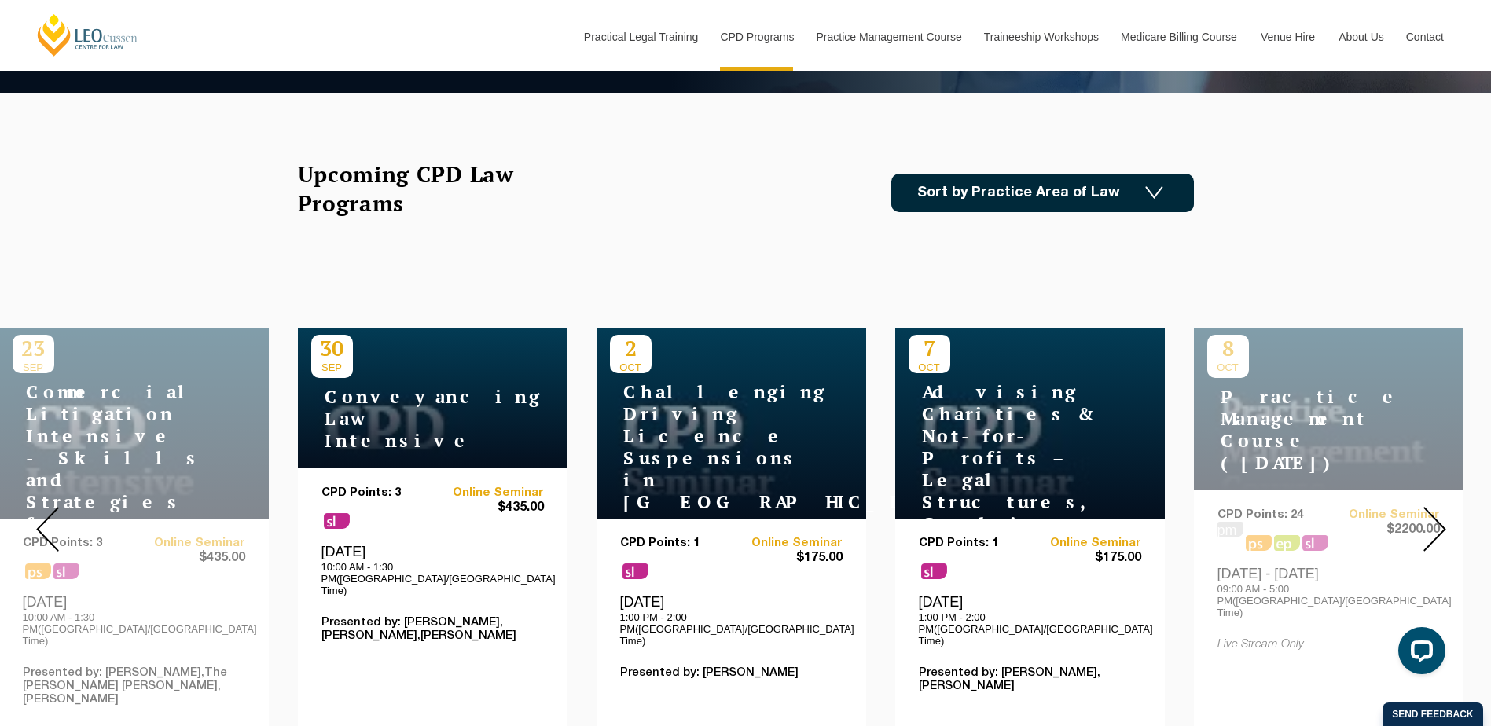
click at [1444, 515] on img at bounding box center [1434, 529] width 23 height 45
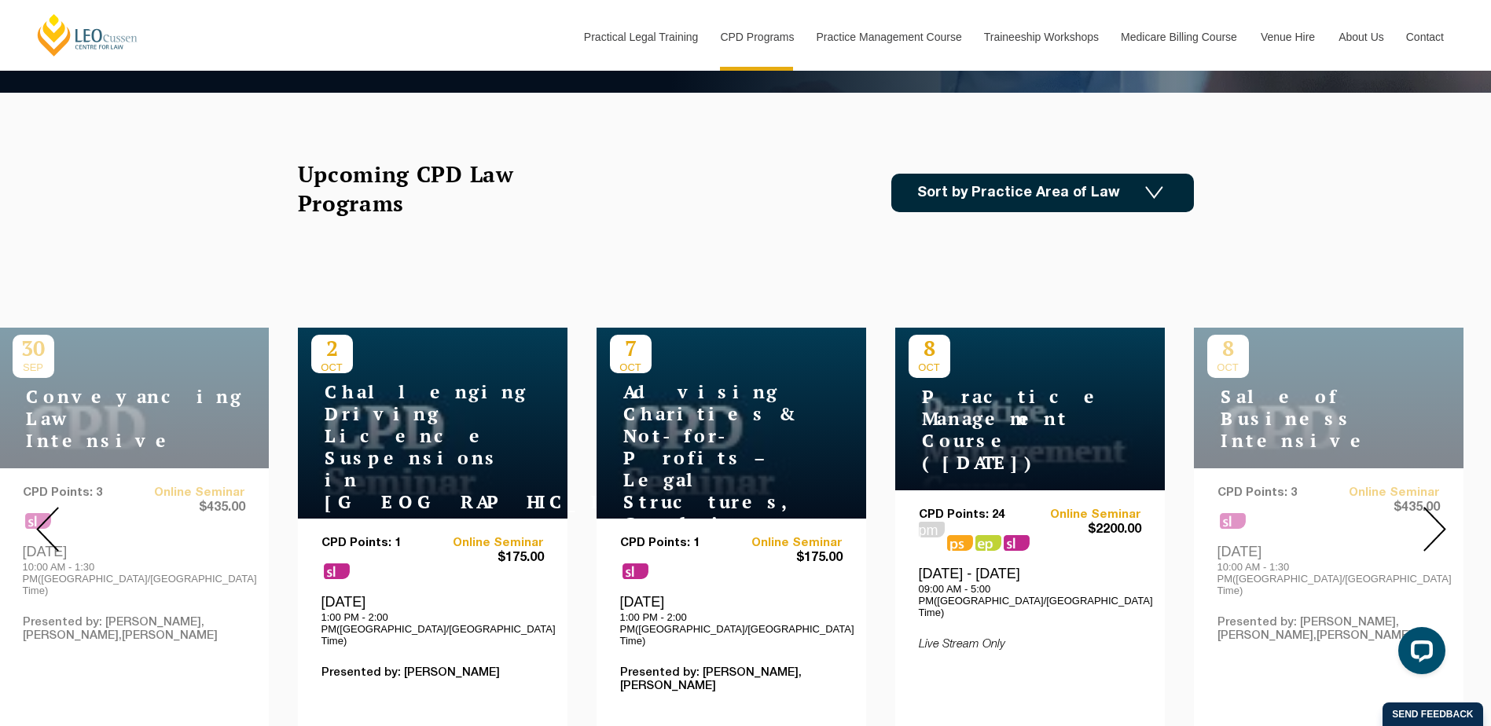
click at [1444, 515] on img at bounding box center [1434, 529] width 23 height 45
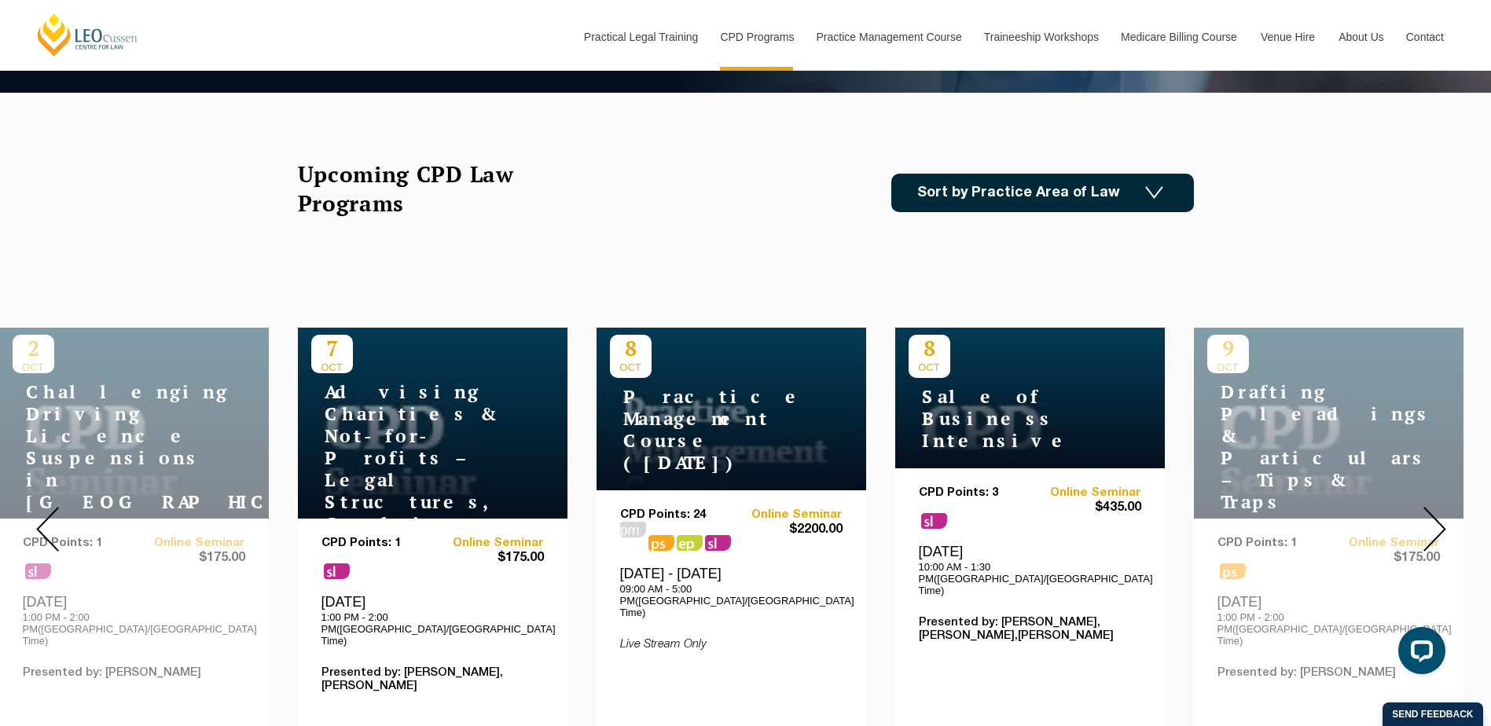
click at [1444, 515] on img at bounding box center [1434, 529] width 23 height 45
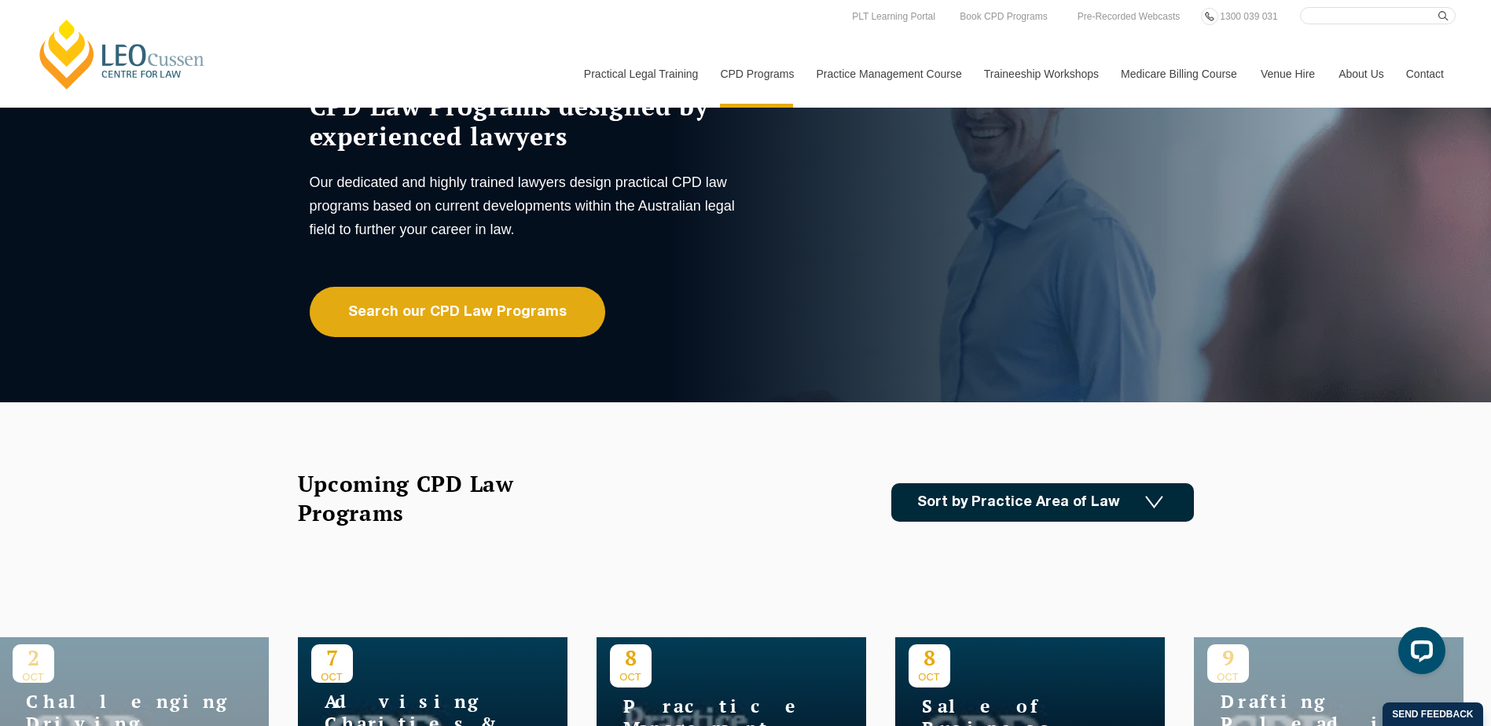
scroll to position [0, 0]
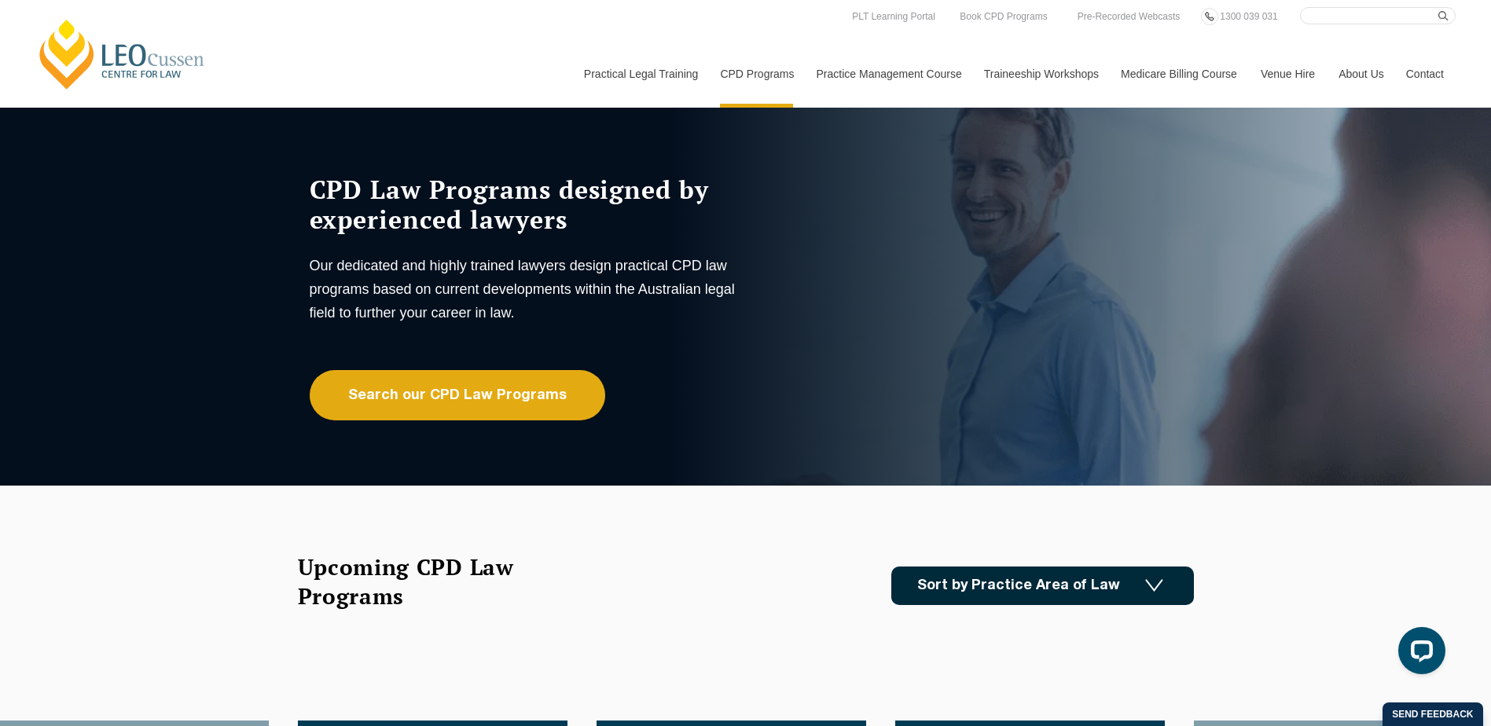
click at [1013, 579] on link "Sort by Practice Area of Law" at bounding box center [1042, 586] width 303 height 39
click at [745, 618] on div "Upcoming CPD Law Programs Sort by Practice Area of Law Building & Construction …" at bounding box center [745, 602] width 919 height 101
click at [1358, 14] on input "Search here" at bounding box center [1378, 15] width 156 height 17
type input "3 CPD point program"
click at [1438, 7] on button "submit" at bounding box center [1446, 15] width 17 height 17
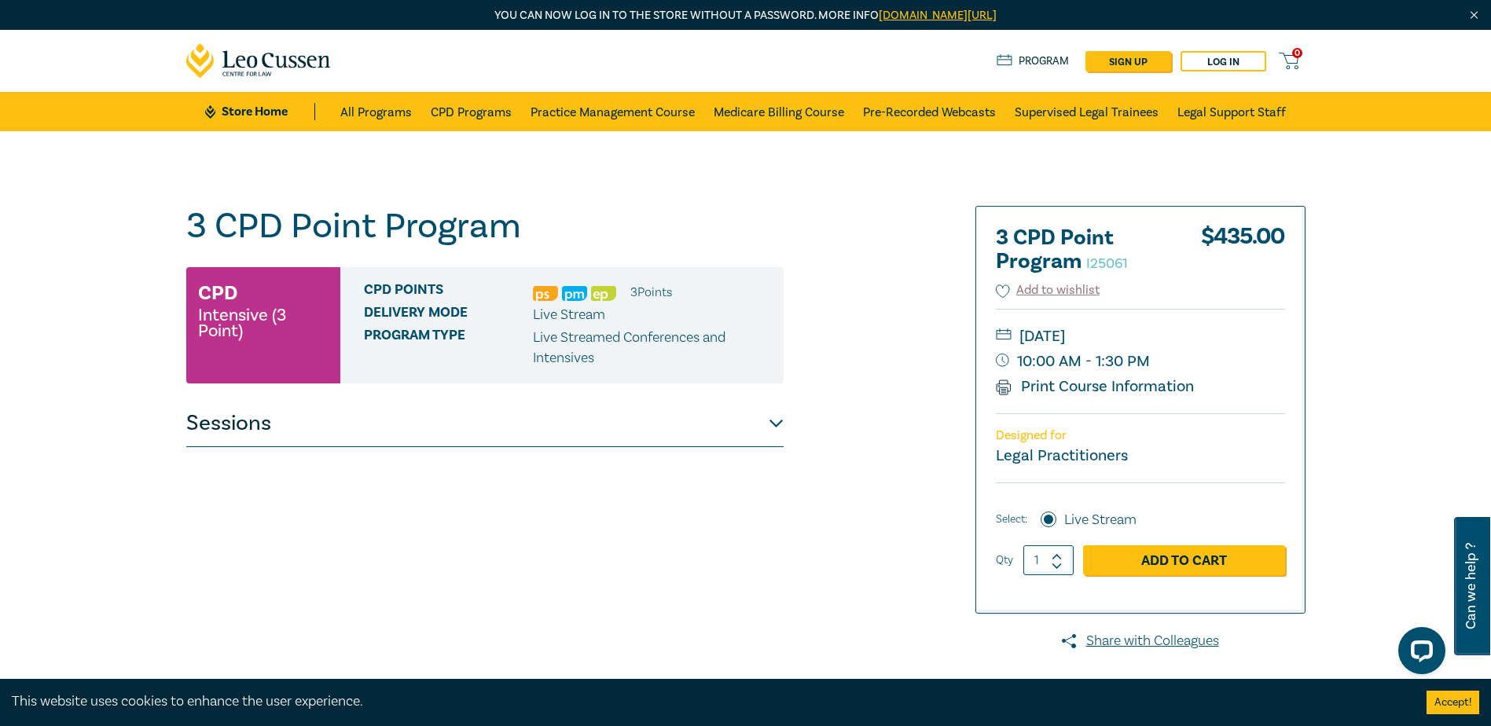
click at [543, 401] on button "Sessions" at bounding box center [484, 423] width 597 height 47
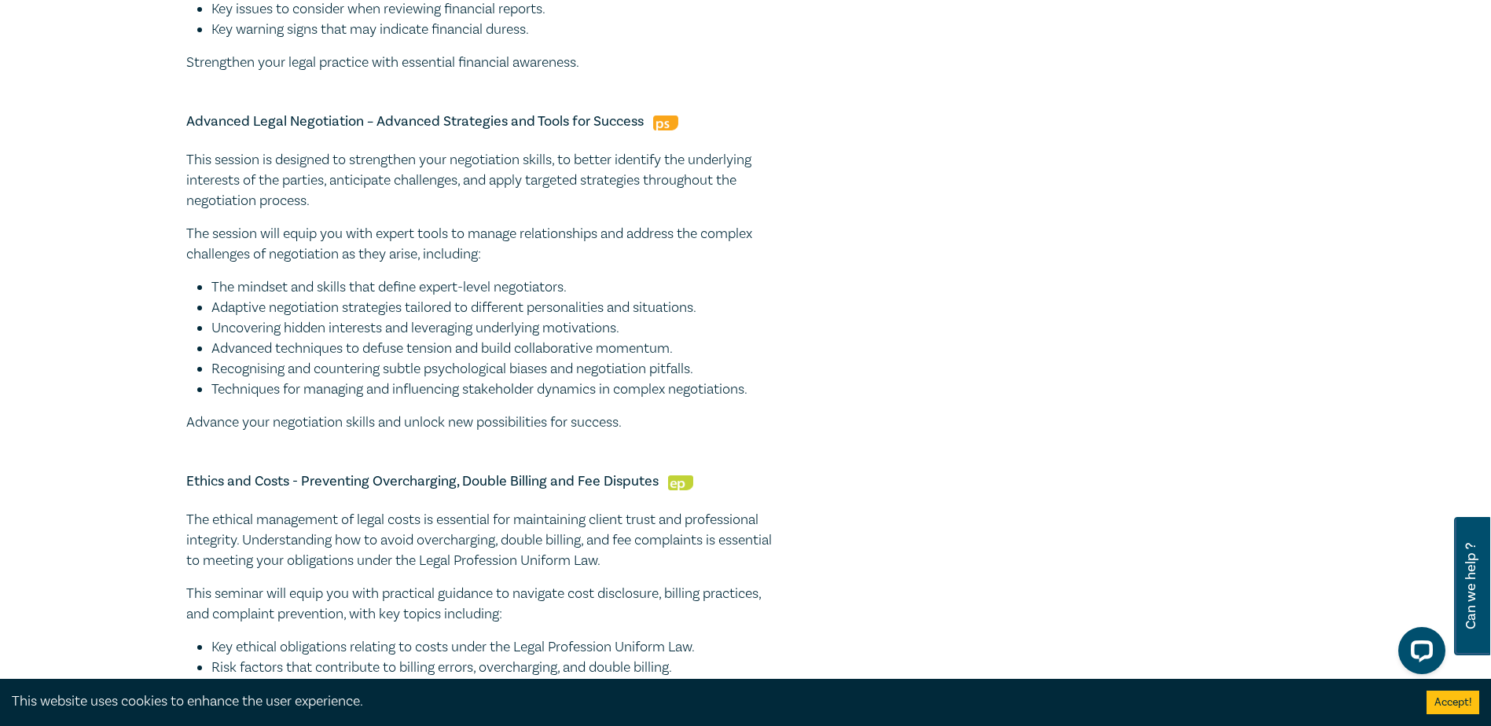
scroll to position [629, 0]
